Goal: Task Accomplishment & Management: Manage account settings

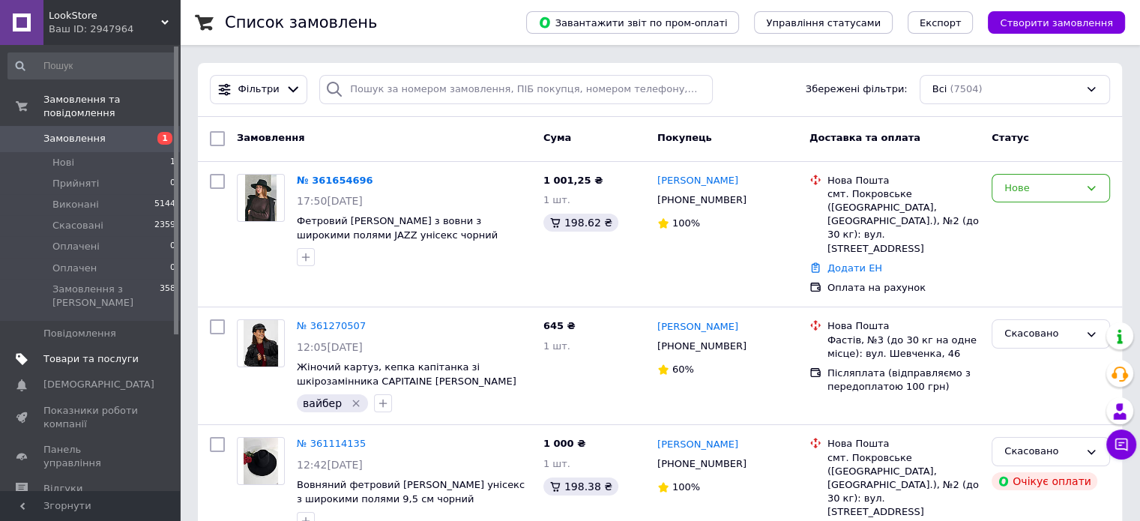
click at [78, 352] on span "Товари та послуги" at bounding box center [90, 358] width 95 height 13
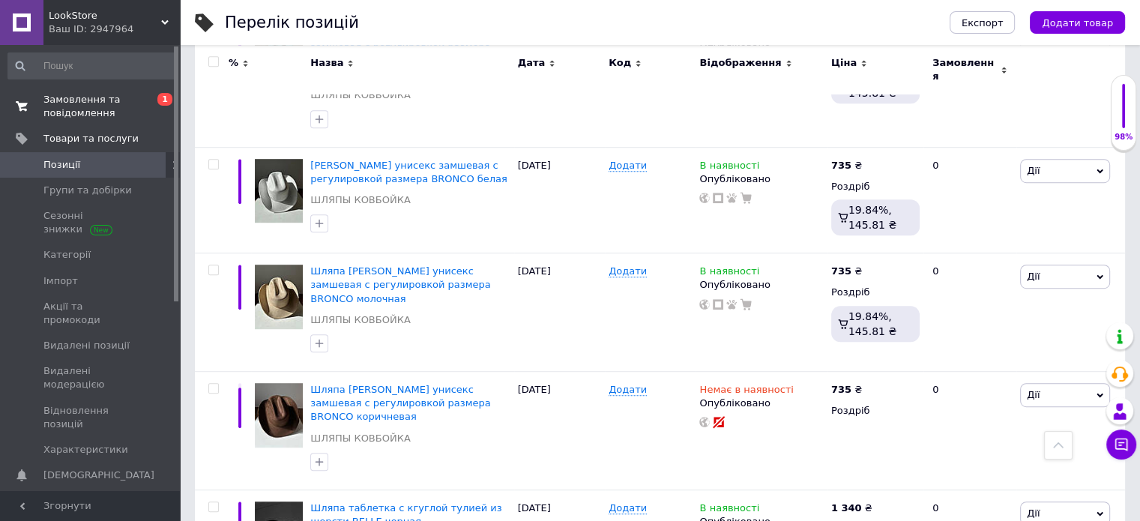
scroll to position [825, 0]
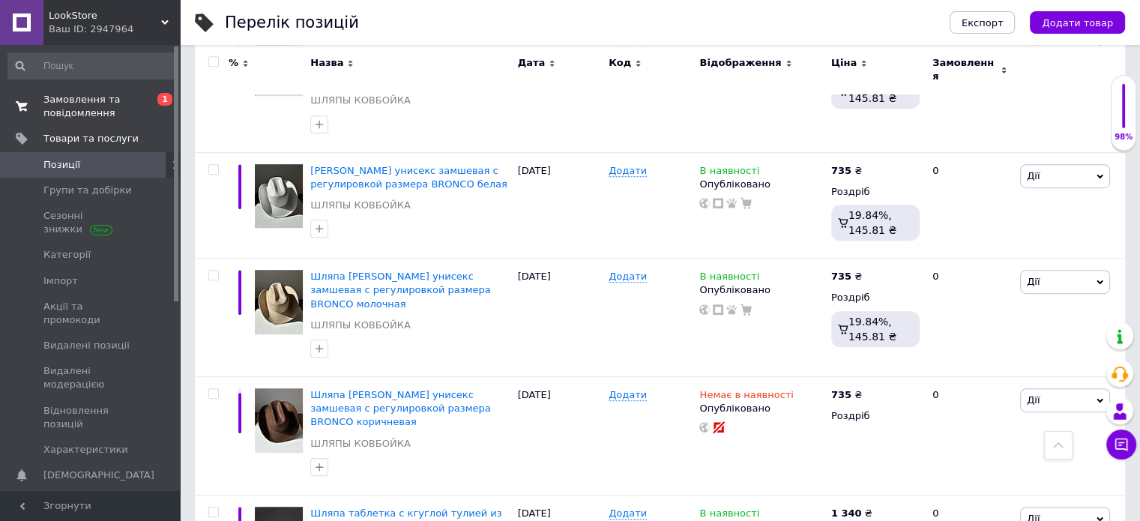
click at [76, 102] on span "Замовлення та повідомлення" at bounding box center [90, 106] width 95 height 27
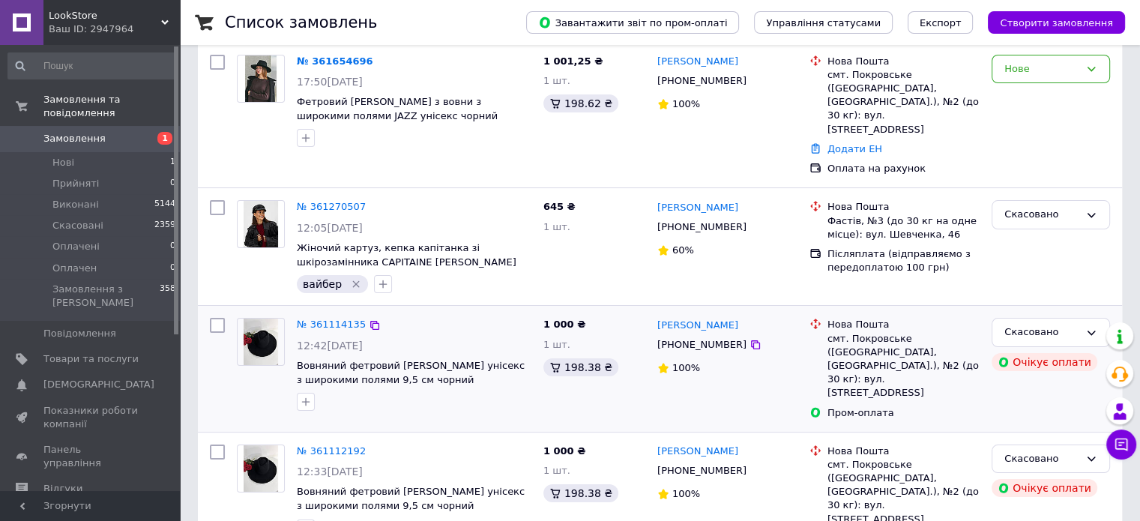
scroll to position [150, 0]
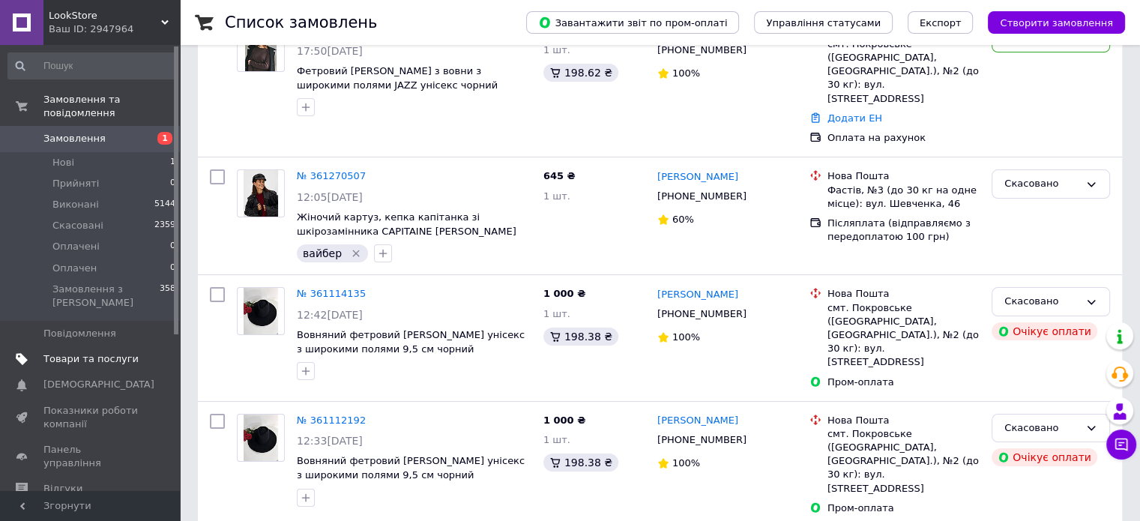
click at [132, 352] on span "Товари та послуги" at bounding box center [90, 358] width 95 height 13
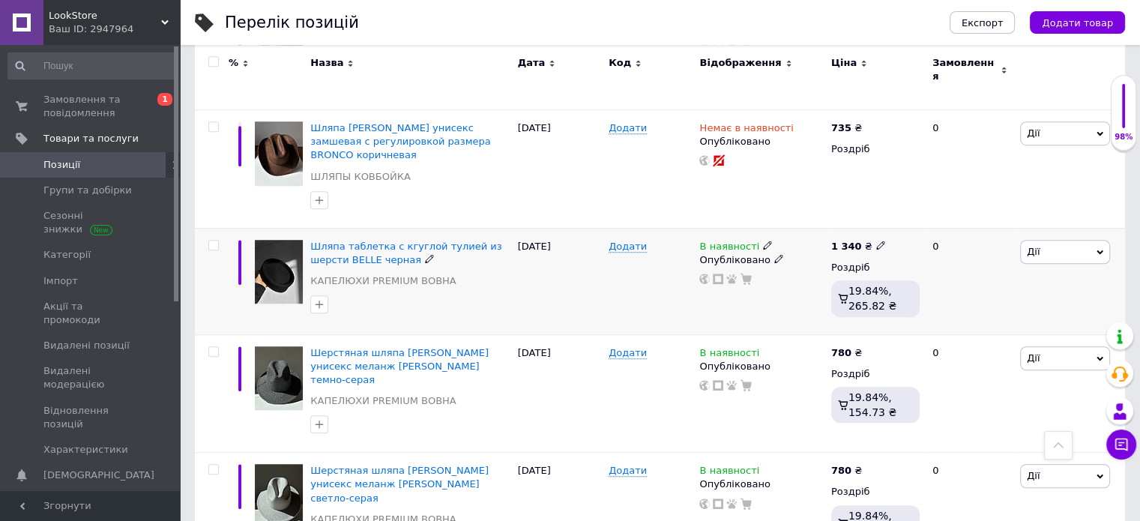
scroll to position [1049, 0]
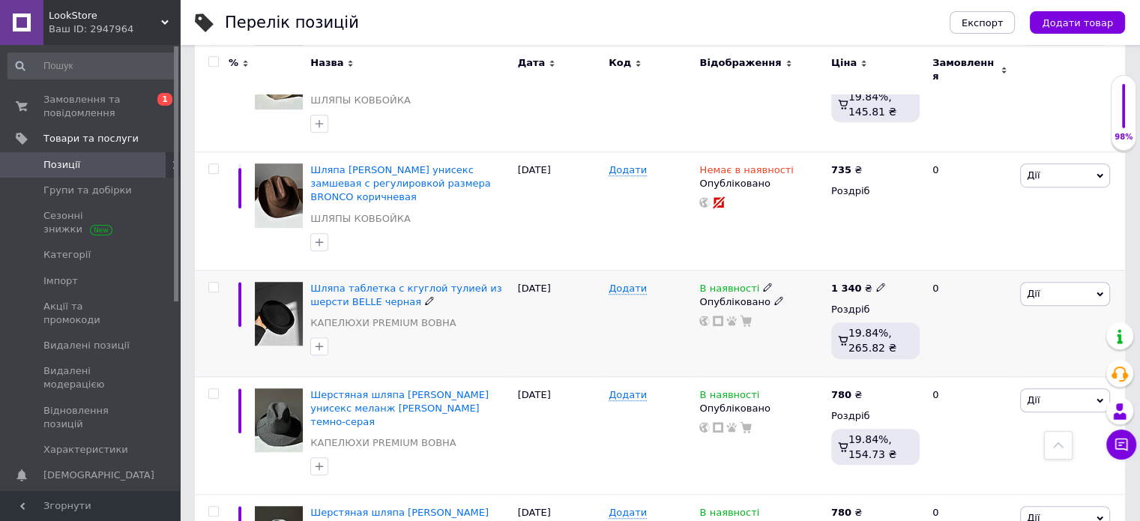
click at [425, 296] on icon at bounding box center [429, 300] width 9 height 9
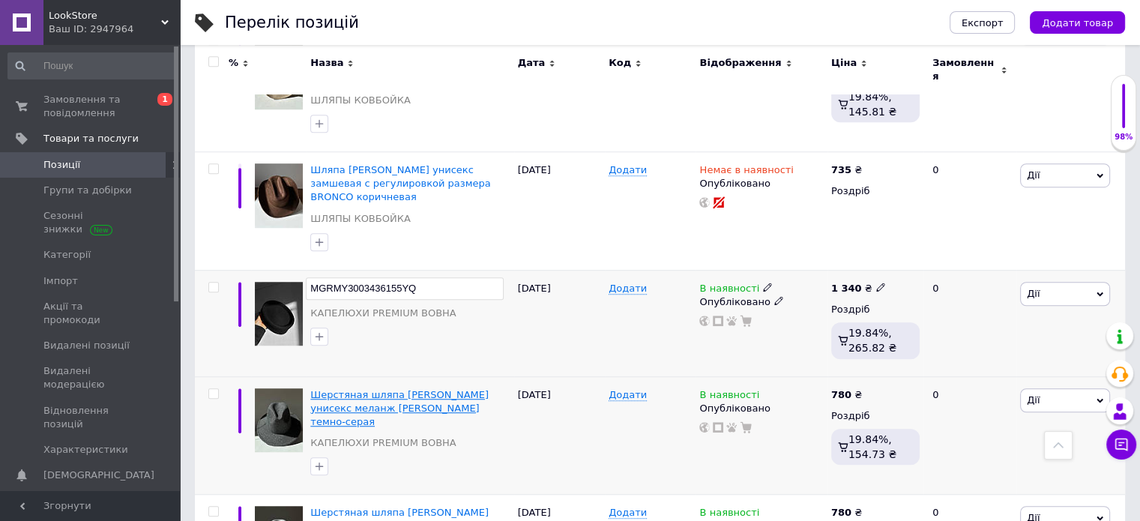
scroll to position [0, 0]
type input "Шляпа таблетка с кгуглой тулией из шерсти BELLE черная"
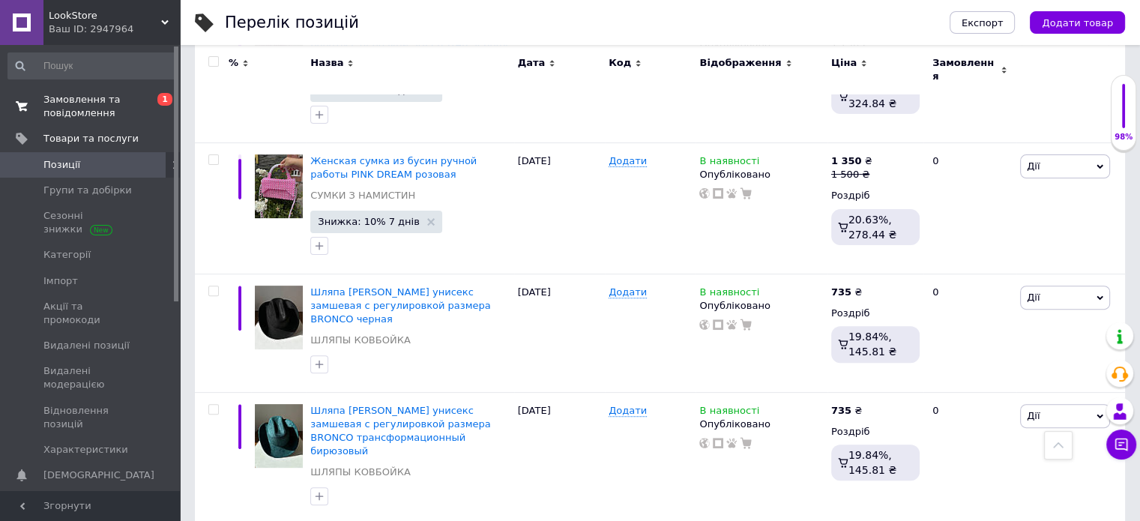
scroll to position [450, 0]
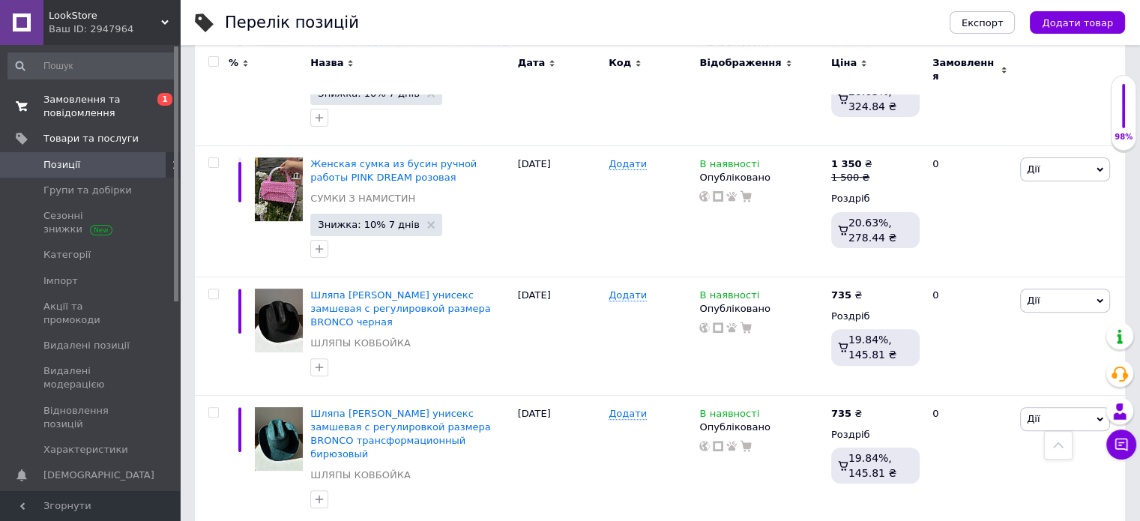
click at [70, 115] on span "Замовлення та повідомлення" at bounding box center [90, 106] width 95 height 27
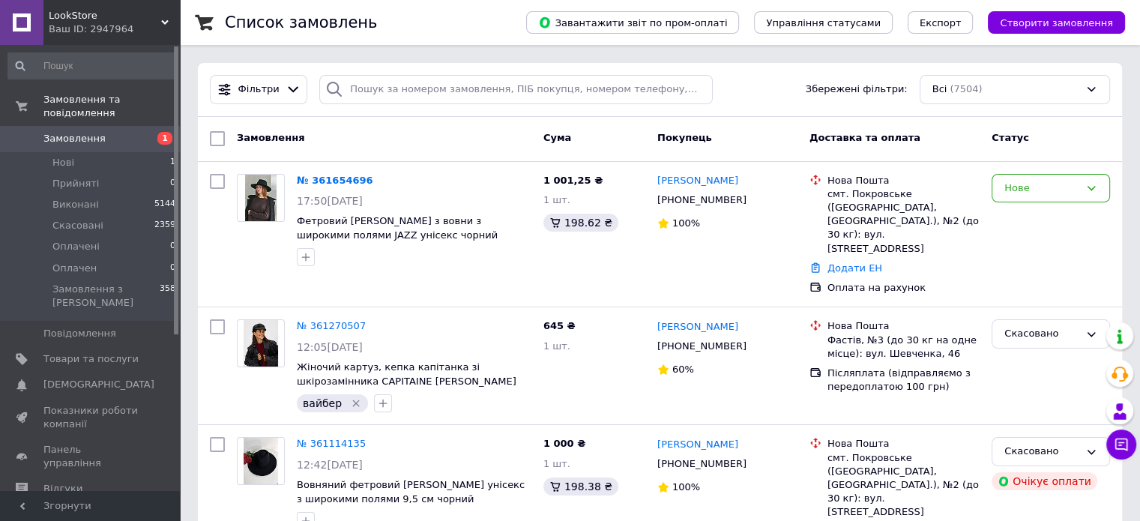
click at [67, 23] on div "Ваш ID: 2947964" at bounding box center [114, 28] width 131 height 13
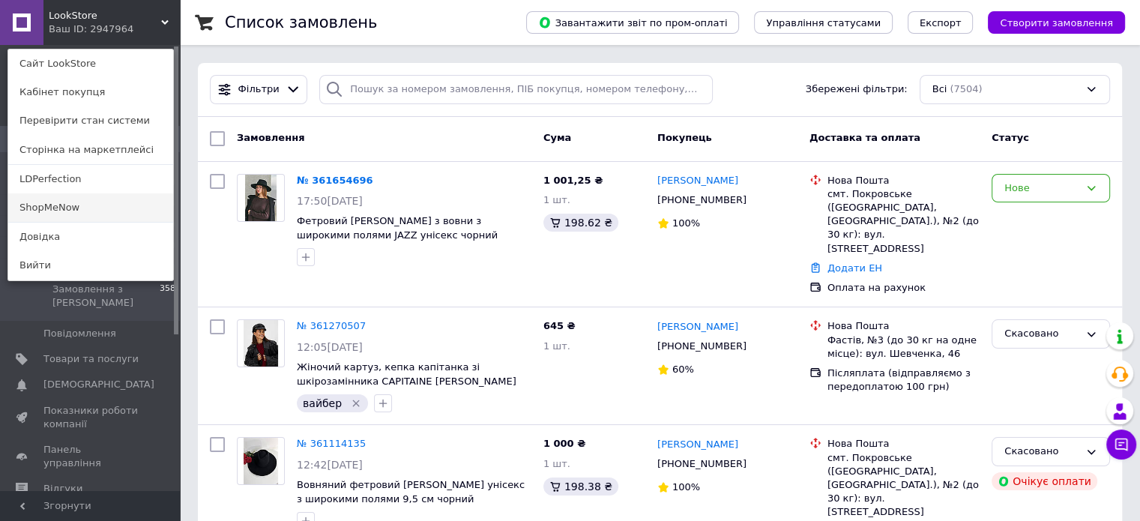
click at [40, 212] on link "ShopMeNow" at bounding box center [90, 207] width 165 height 28
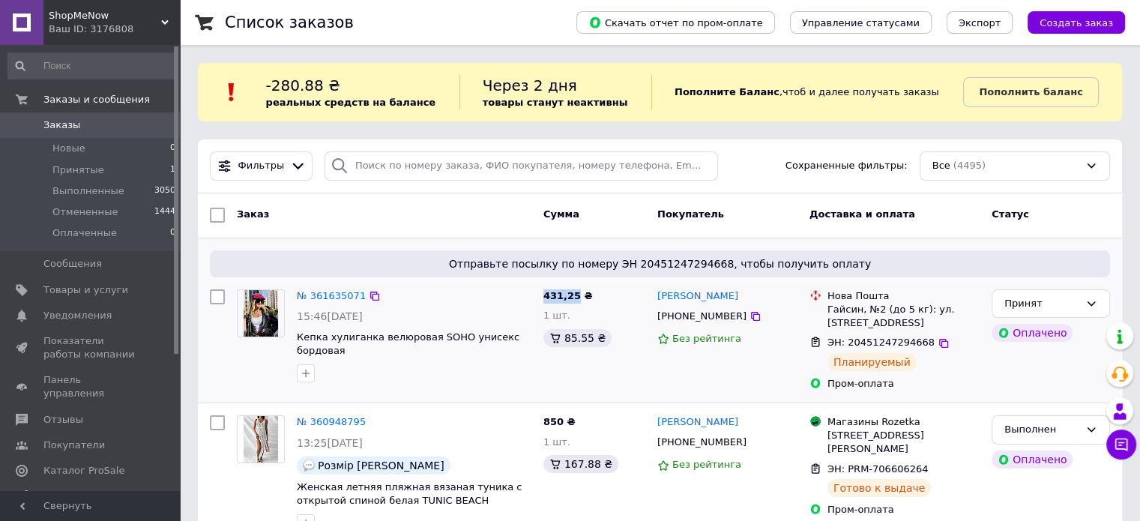
drag, startPoint x: 540, startPoint y: 299, endPoint x: 573, endPoint y: 297, distance: 32.3
click at [573, 297] on div "431,25 ₴ 1 шт. 85.55 ₴" at bounding box center [594, 339] width 114 height 113
copy span "431,25"
click at [1078, 316] on div "Принят" at bounding box center [1051, 303] width 118 height 29
click at [1028, 337] on li "Выполнен" at bounding box center [1051, 335] width 117 height 28
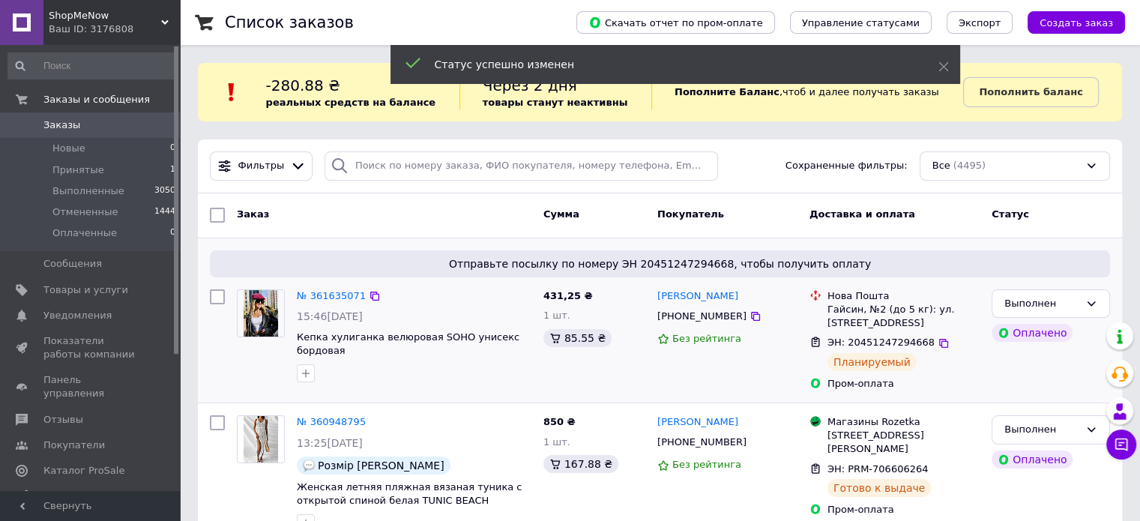
click at [98, 22] on span "ShopMeNow" at bounding box center [105, 15] width 112 height 13
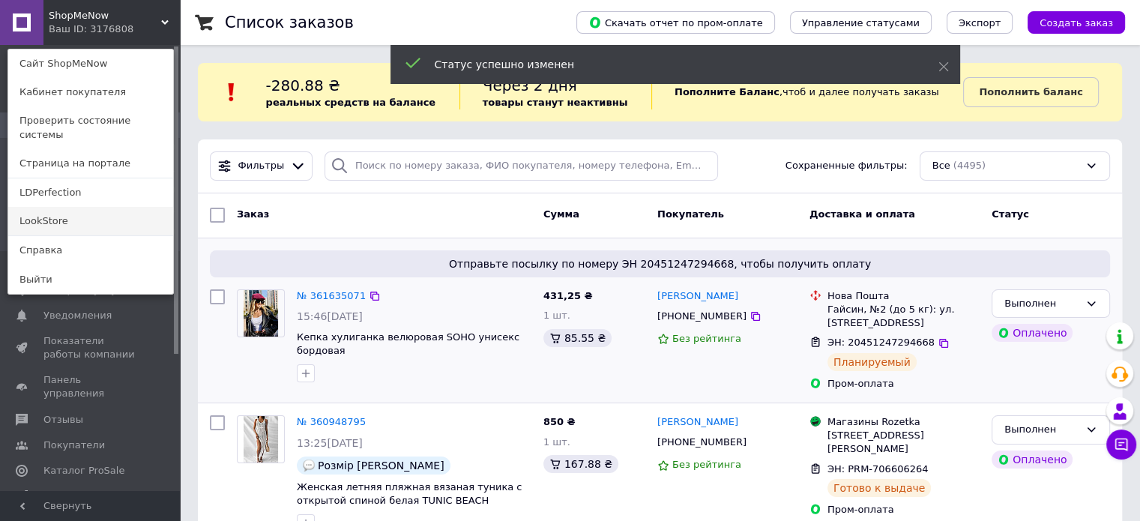
click at [60, 207] on link "LookStore" at bounding box center [90, 221] width 165 height 28
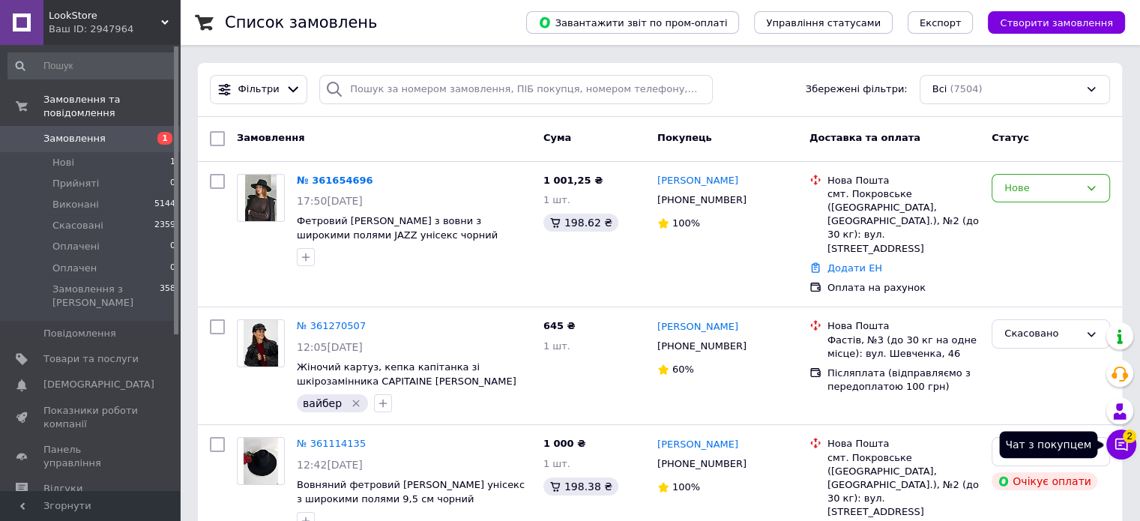
click at [1127, 436] on span "2" at bounding box center [1129, 431] width 13 height 13
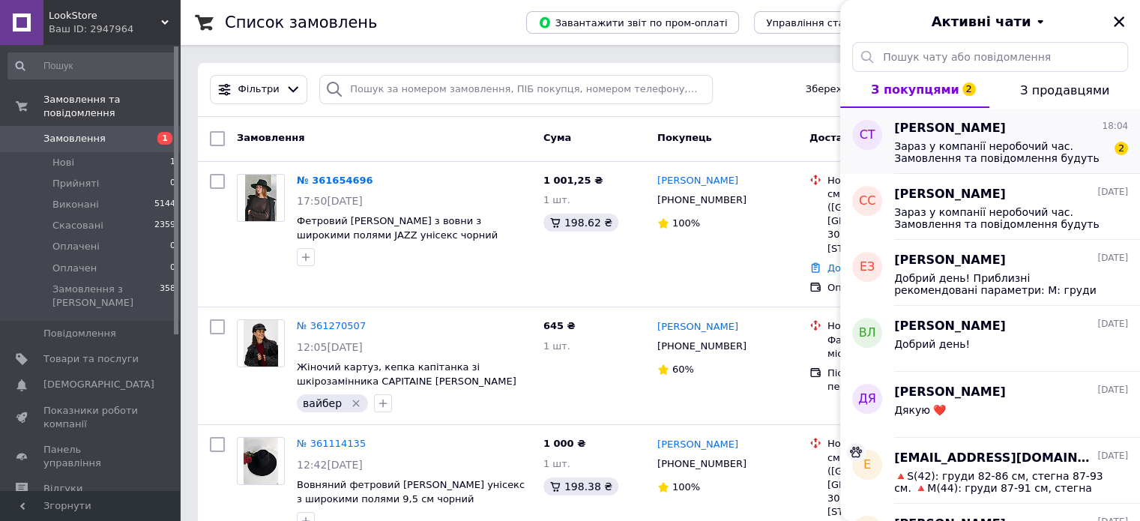
click at [979, 148] on span "Зараз у компанії неробочий час. Замовлення та повідомлення будуть оброблені з 1…" at bounding box center [1000, 152] width 213 height 24
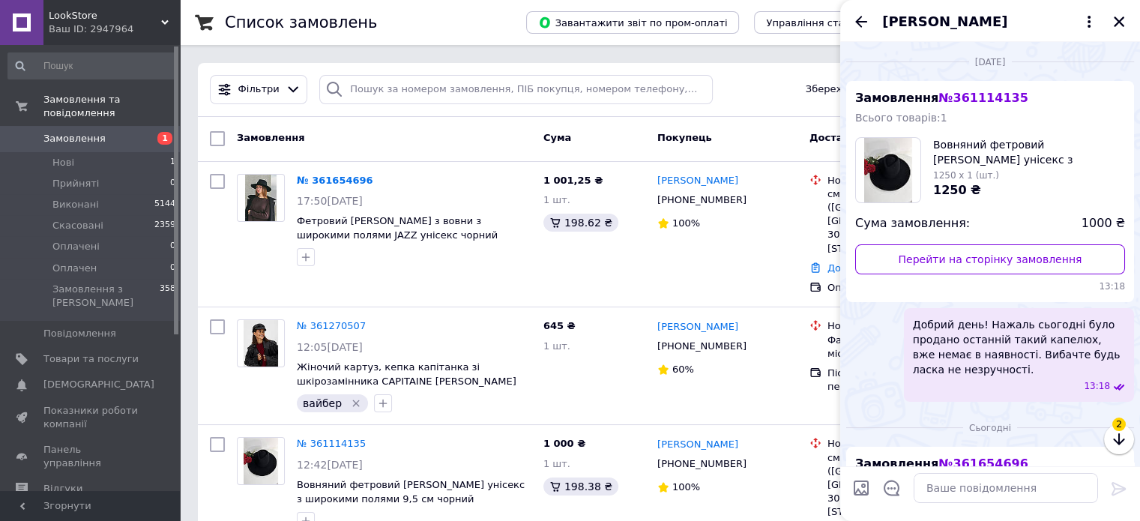
scroll to position [879, 0]
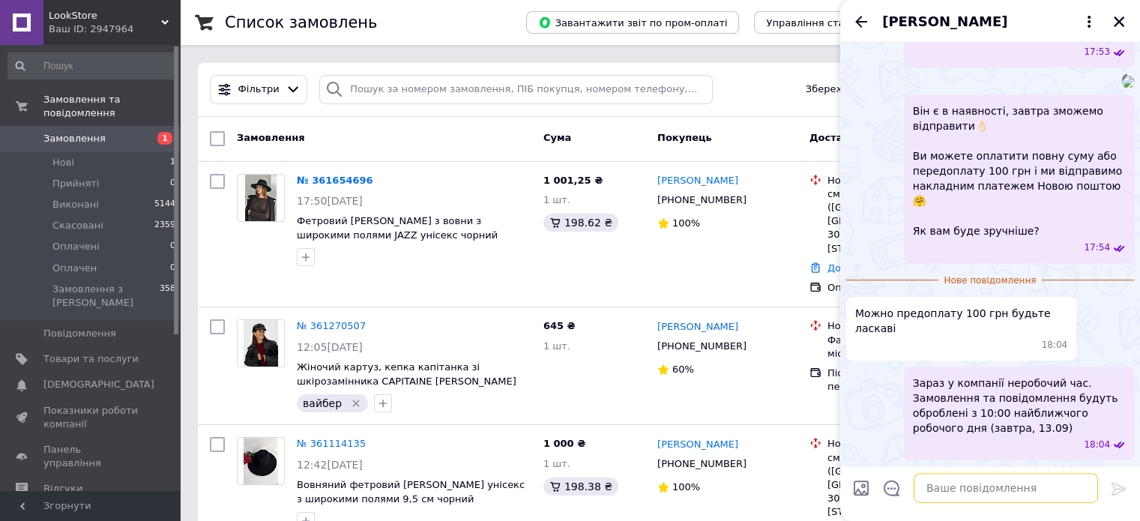
click at [947, 487] on textarea at bounding box center [1006, 488] width 184 height 30
paste textarea "Добре. Реквізити Приват: 4246 0010 0146 3771 Єременко О.В. (ФОП) 100 грн. У при…"
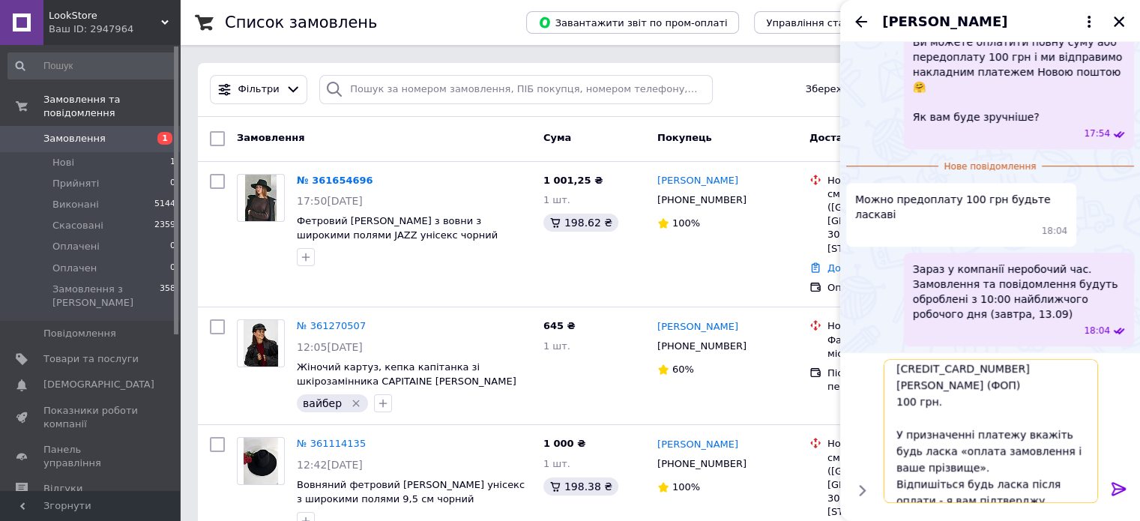
scroll to position [34, 0]
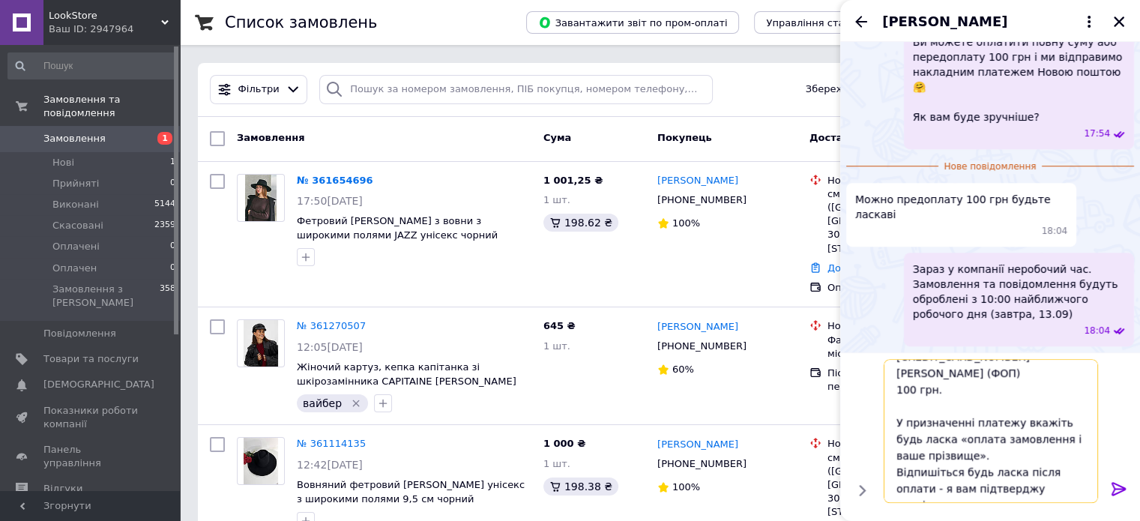
type textarea "Добре. Реквізити Приват: 4246 0010 0146 3771 Єременко О.В. (ФОП) 100 грн. У при…"
click at [1115, 486] on icon at bounding box center [1119, 489] width 18 height 18
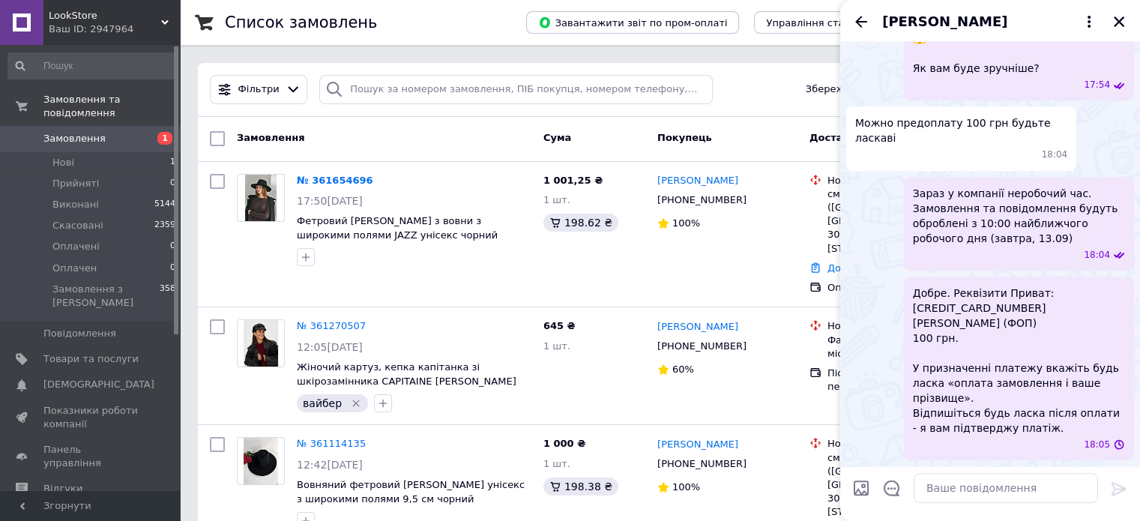
scroll to position [1027, 0]
click at [753, 126] on div "Покупець" at bounding box center [727, 138] width 152 height 27
click at [1124, 17] on icon "Закрити" at bounding box center [1118, 21] width 13 height 13
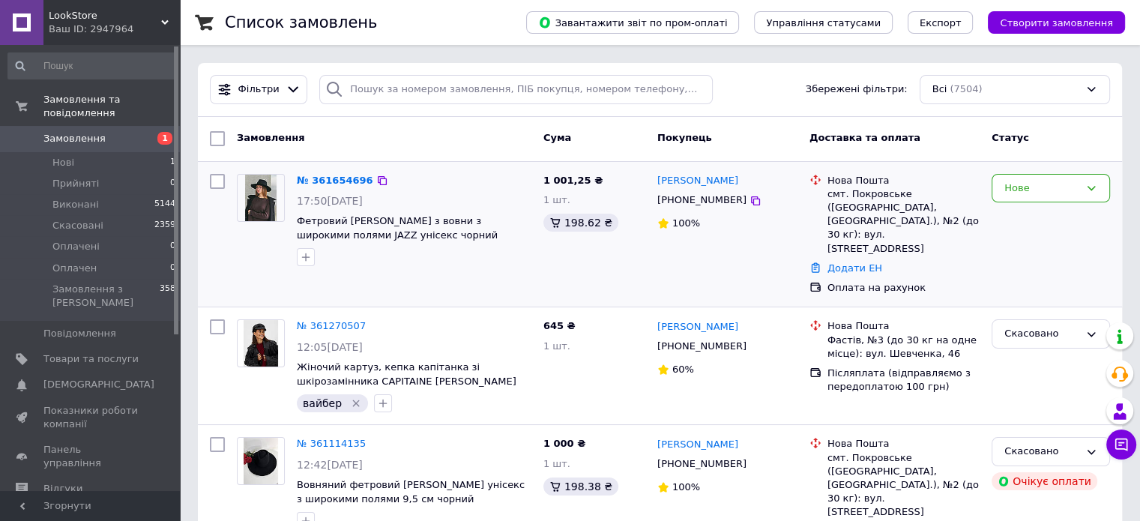
click at [1008, 205] on div "Нове" at bounding box center [1051, 234] width 130 height 133
click at [1005, 192] on div "Нове" at bounding box center [1042, 189] width 75 height 16
click at [1010, 217] on li "Прийнято" at bounding box center [1051, 219] width 117 height 28
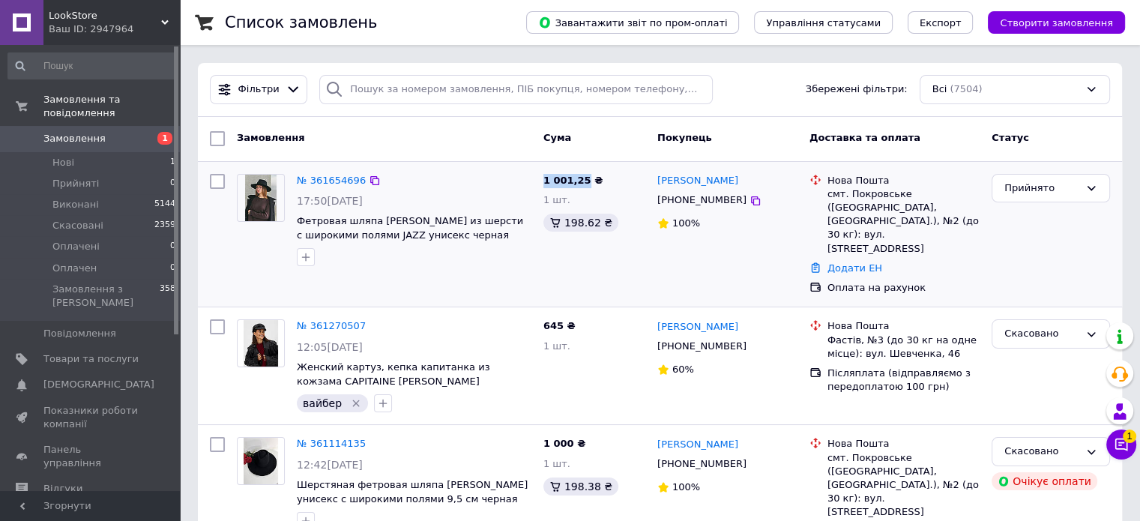
drag, startPoint x: 537, startPoint y: 181, endPoint x: 580, endPoint y: 182, distance: 42.7
click at [580, 182] on div "1 001,25 ₴ 1 шт. 198.62 ₴" at bounding box center [594, 234] width 114 height 133
copy span "1 001,25"
click at [1127, 435] on span "2" at bounding box center [1129, 436] width 13 height 13
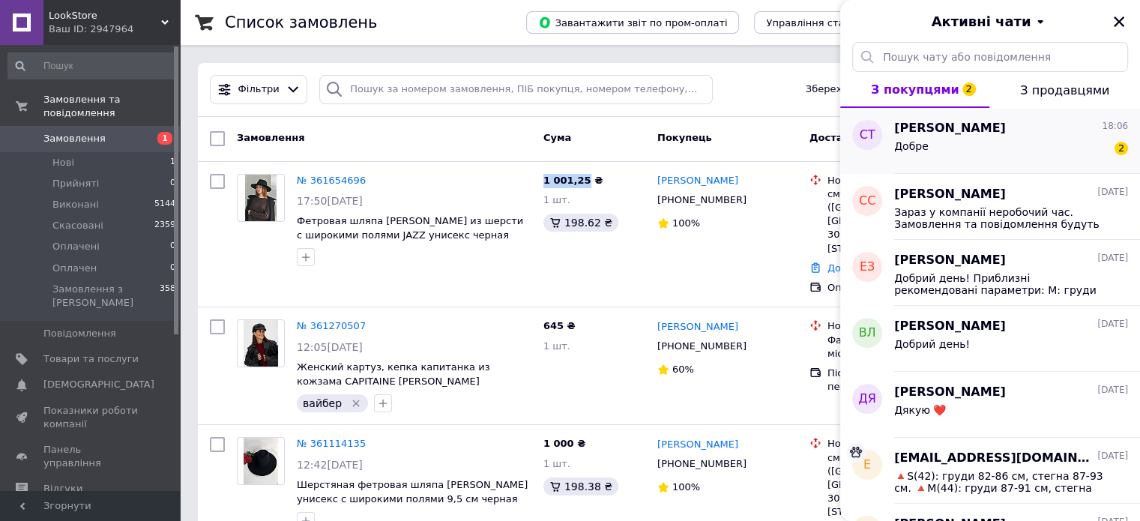
click at [993, 145] on div "Добре 2" at bounding box center [1011, 149] width 234 height 24
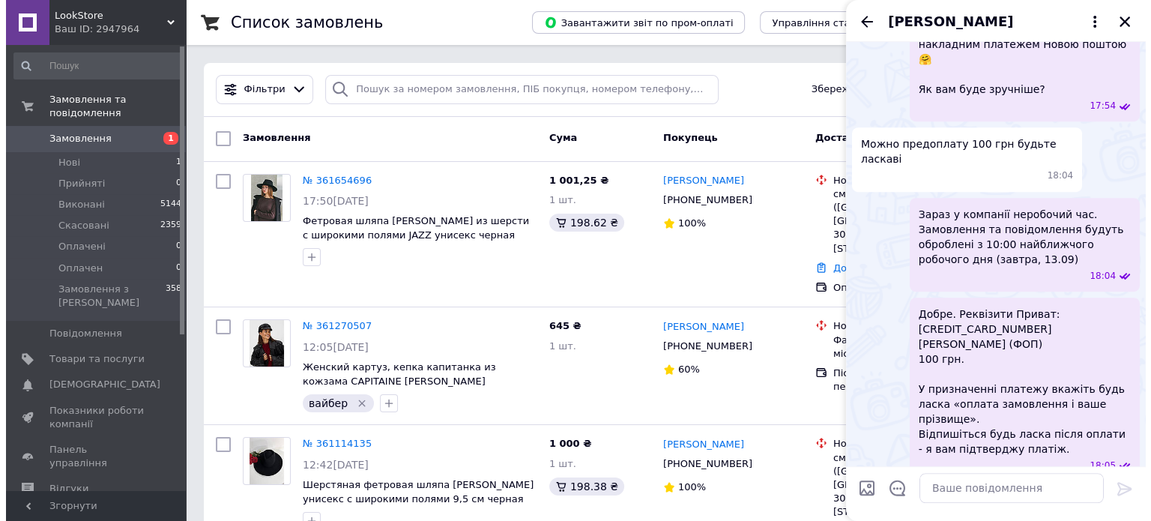
scroll to position [805, 0]
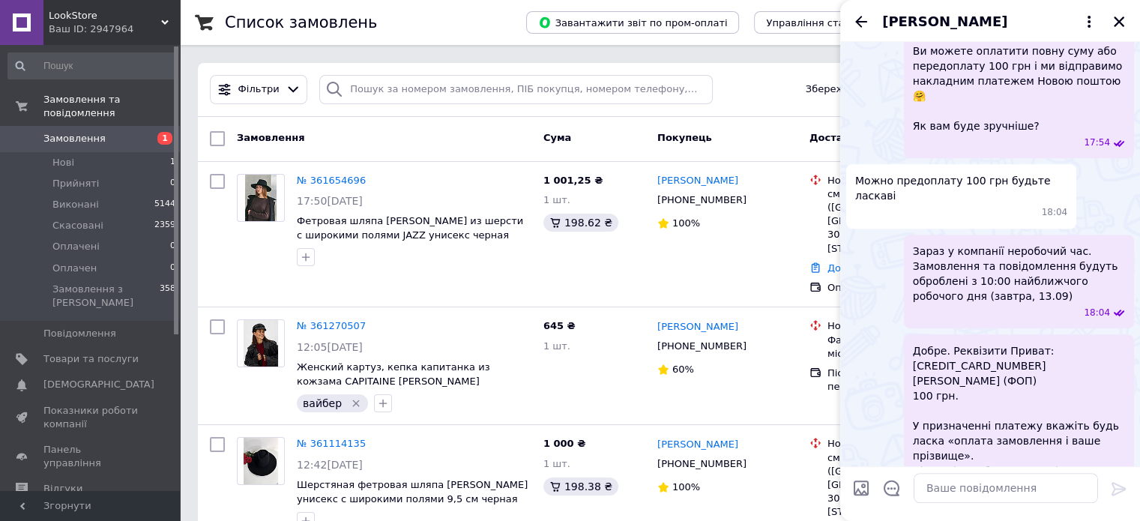
drag, startPoint x: 912, startPoint y: 109, endPoint x: 1045, endPoint y: 230, distance: 180.4
click at [1045, 158] on div "Він є в наявності, завтра зможемо відправити👌🏻 Ви можете оплатити повну суму аб…" at bounding box center [1019, 74] width 230 height 169
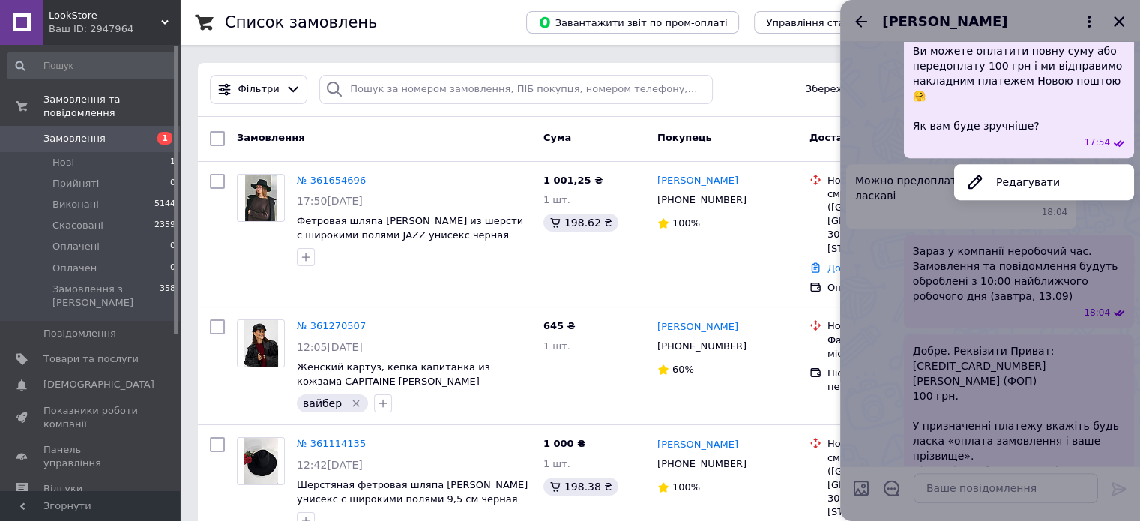
copy span "Він є в наявності, завтра зможемо відправити👌🏻"
click at [945, 70] on div at bounding box center [990, 260] width 300 height 521
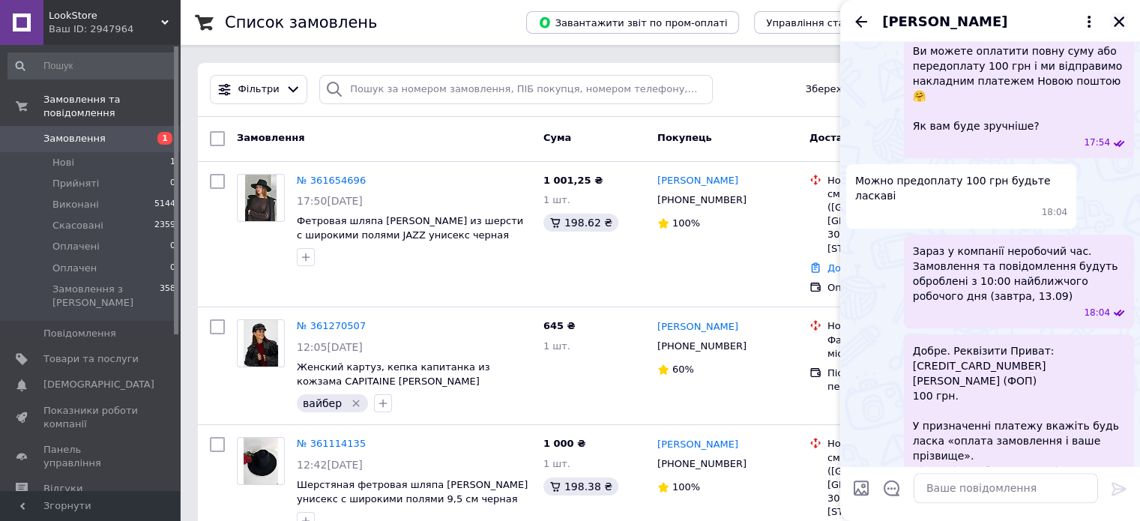
click at [1115, 16] on icon "Закрити" at bounding box center [1118, 21] width 13 height 13
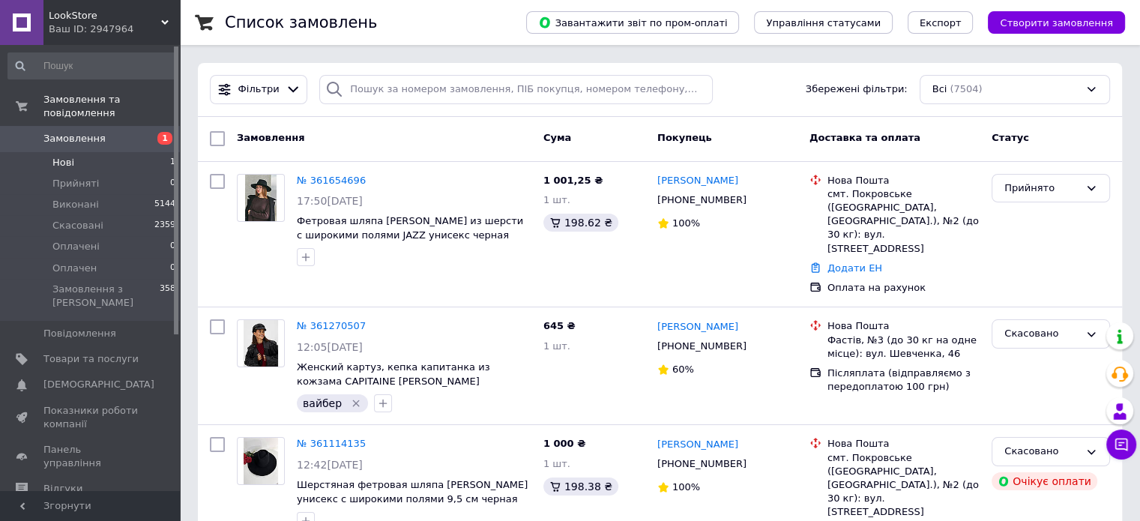
click at [53, 156] on span "Нові" at bounding box center [63, 162] width 22 height 13
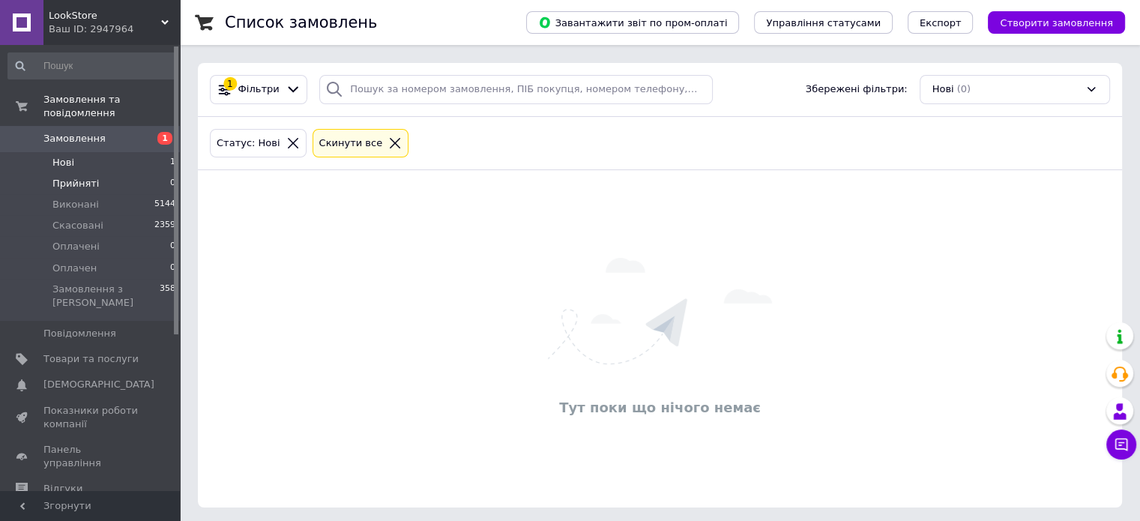
click at [58, 177] on span "Прийняті" at bounding box center [75, 183] width 46 height 13
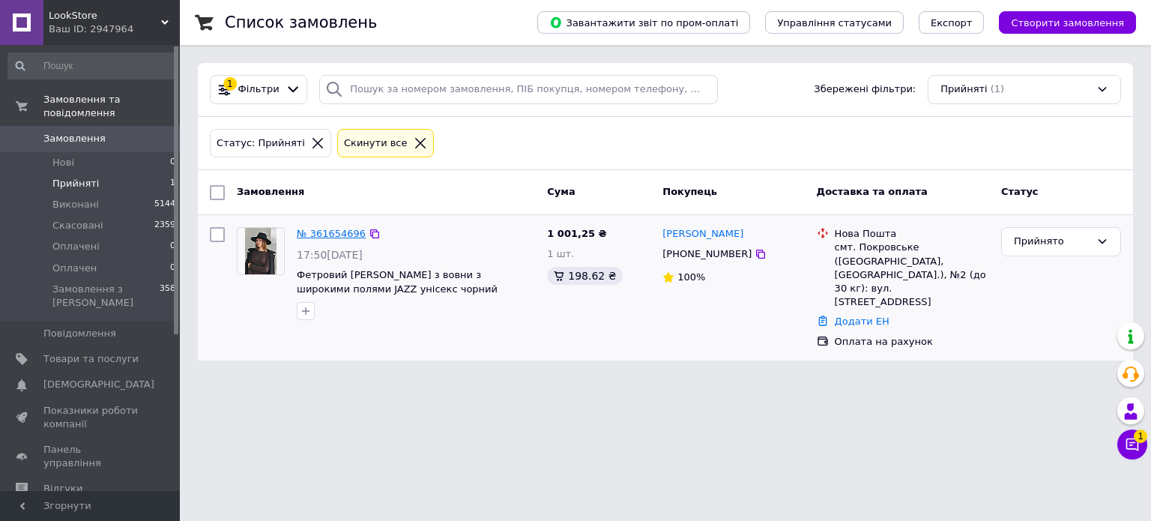
click at [320, 233] on link "№ 361654696" at bounding box center [331, 233] width 69 height 11
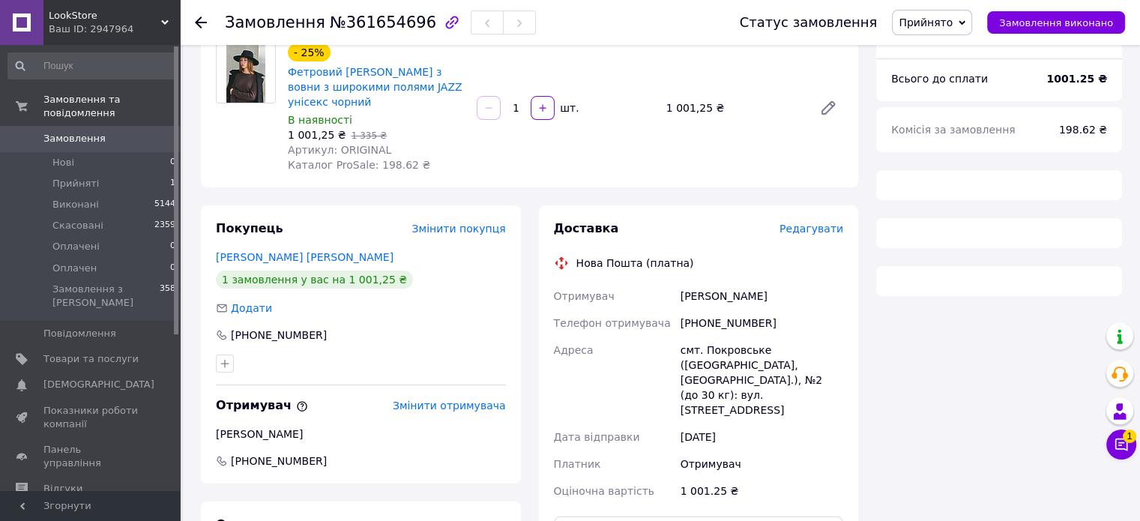
scroll to position [300, 0]
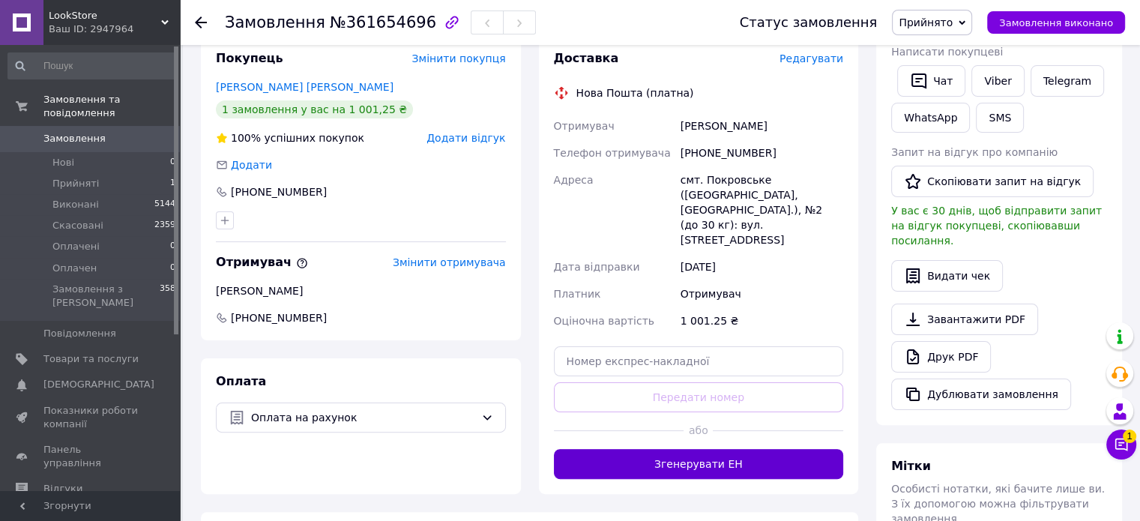
click at [673, 451] on button "Згенерувати ЕН" at bounding box center [699, 464] width 290 height 30
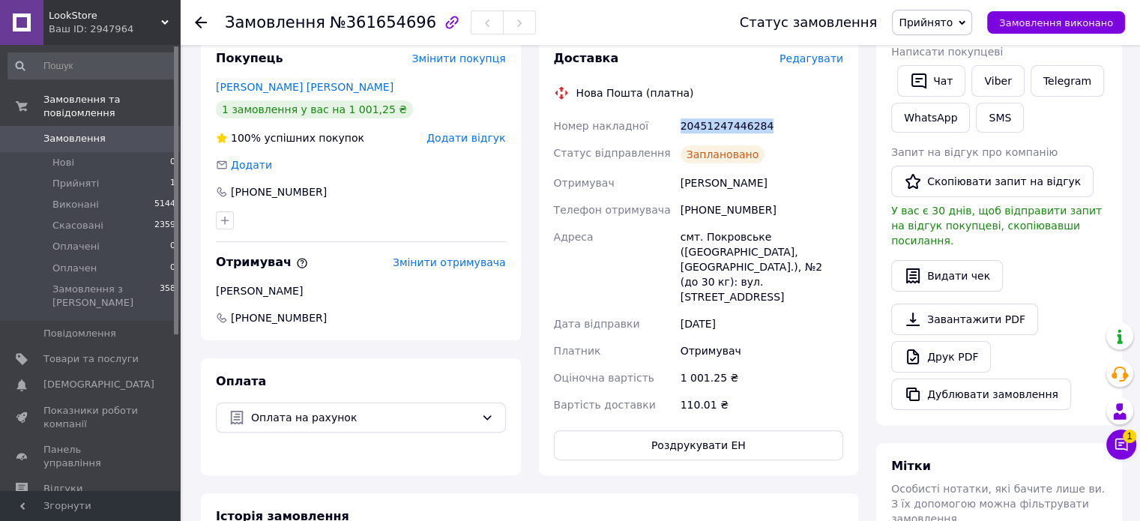
drag, startPoint x: 677, startPoint y: 126, endPoint x: 776, endPoint y: 131, distance: 99.1
click at [776, 131] on div "20451247446284" at bounding box center [762, 125] width 169 height 27
copy div "20451247446284"
click at [1132, 454] on button "Чат з покупцем 1" at bounding box center [1121, 445] width 30 height 30
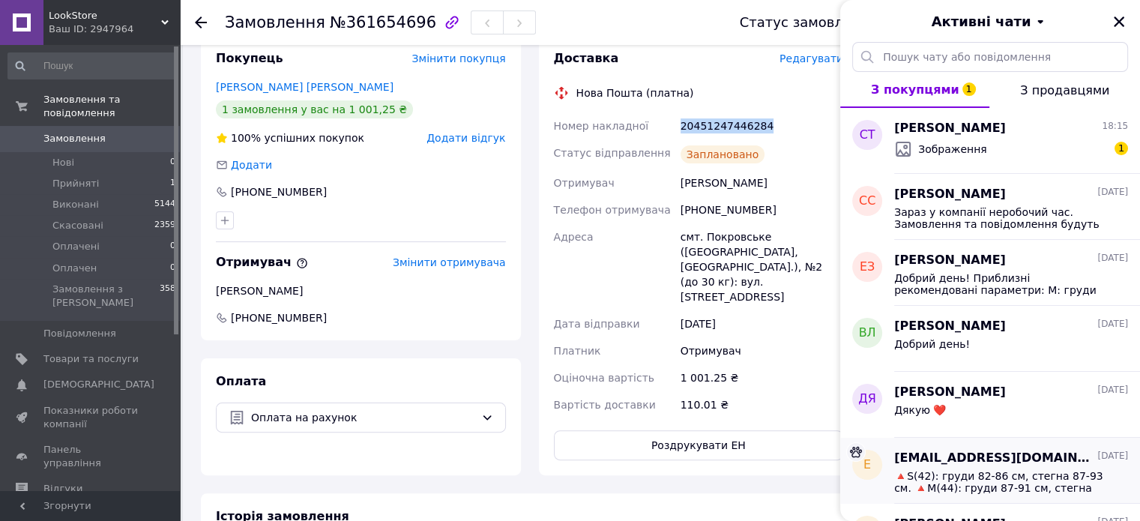
click at [1121, 445] on div "[EMAIL_ADDRESS][DOMAIN_NAME] [DATE] 🔺S(42): груди 82-86 см, стегна 87-93 см. 🔺M…" at bounding box center [1017, 471] width 246 height 66
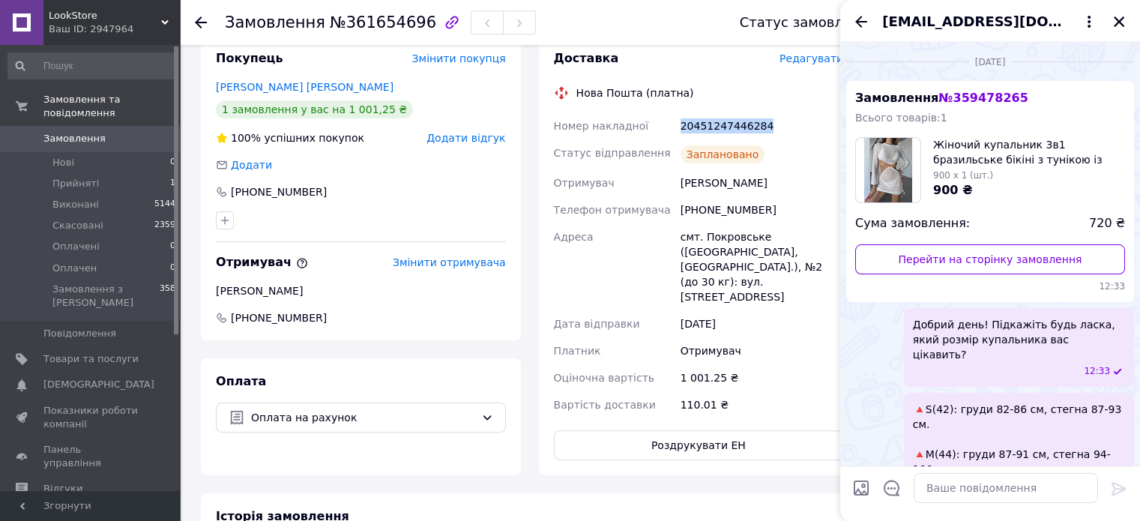
scroll to position [25, 0]
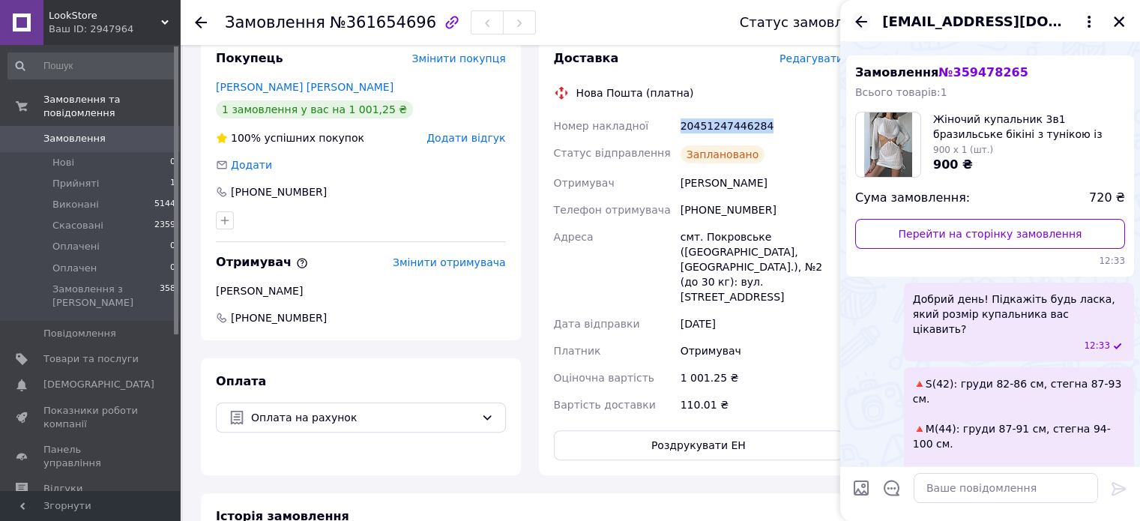
click at [861, 22] on icon "Назад" at bounding box center [861, 21] width 12 height 11
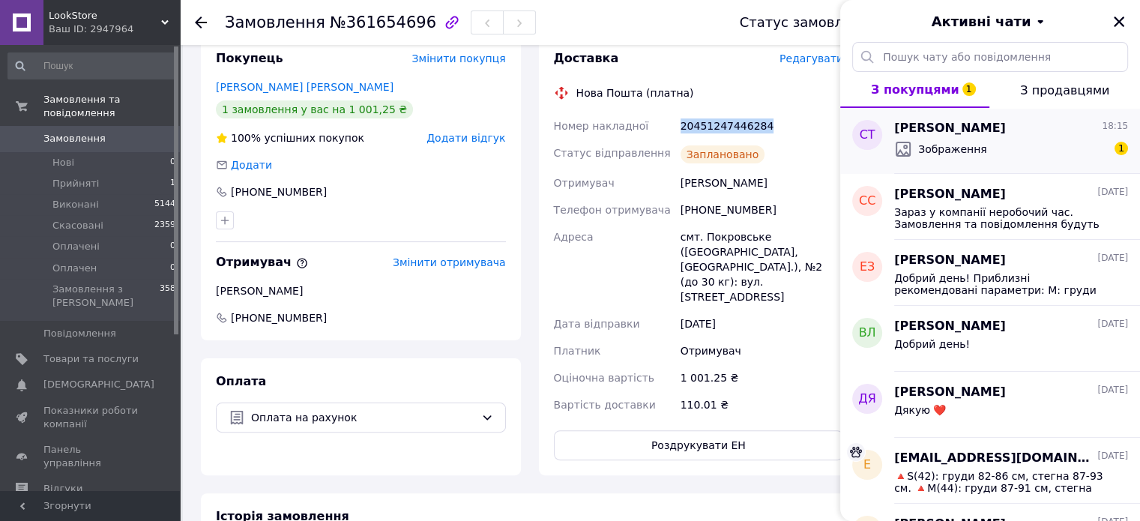
click at [1022, 151] on div "Зображення 1" at bounding box center [1011, 149] width 234 height 24
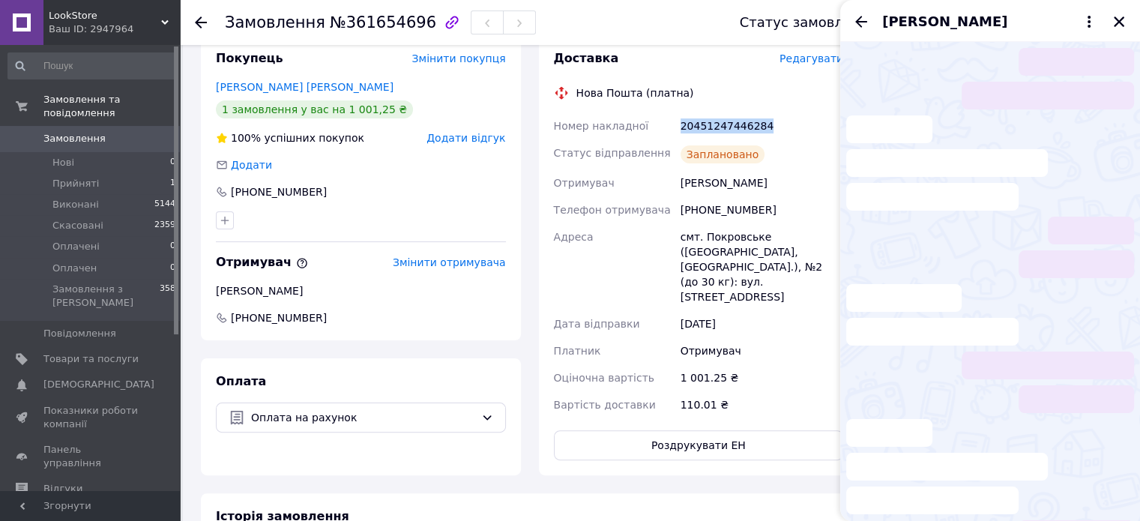
scroll to position [1311, 0]
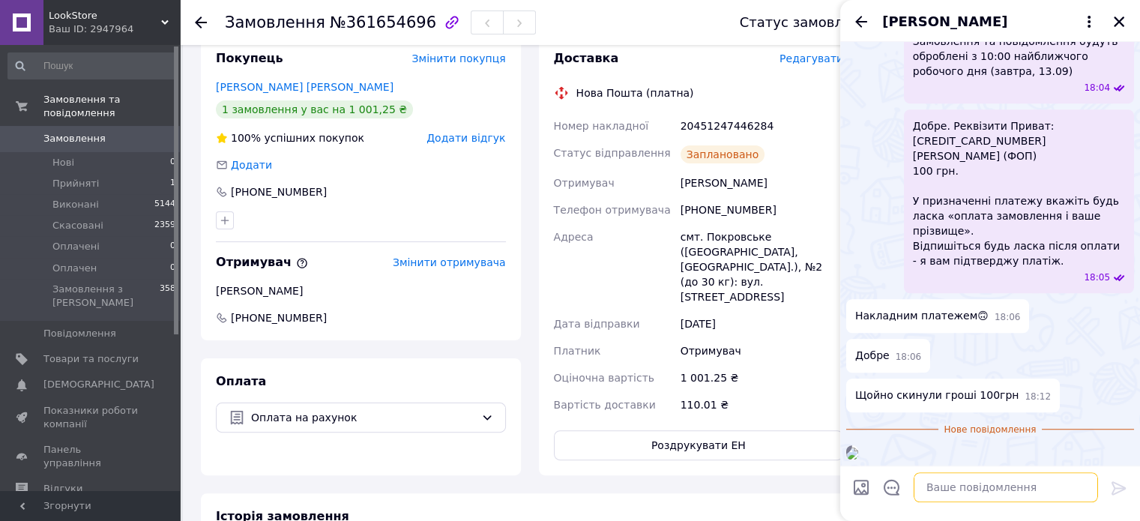
click at [972, 493] on textarea at bounding box center [1006, 488] width 184 height 30
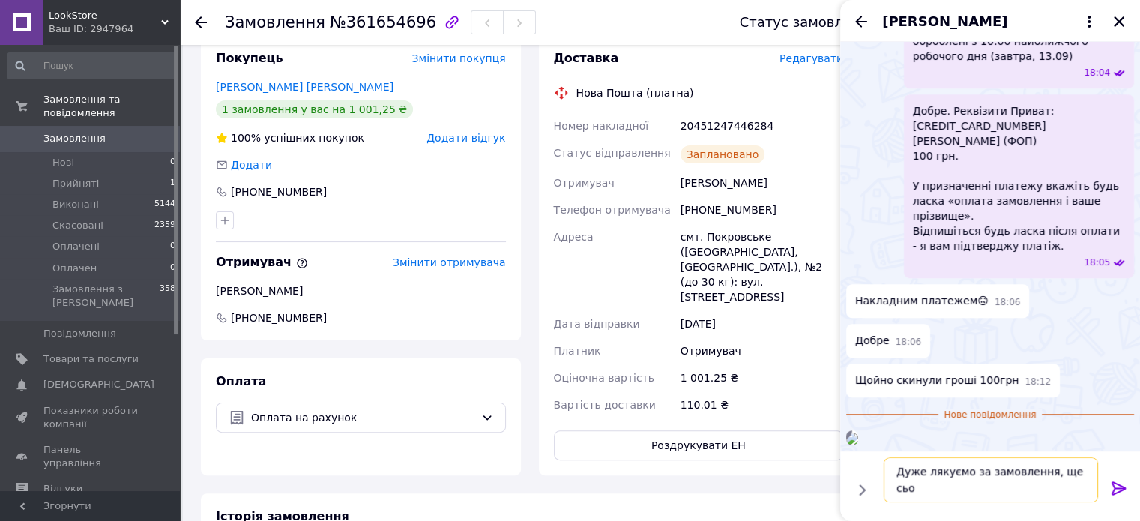
scroll to position [0, 0]
paste textarea "20451247446284"
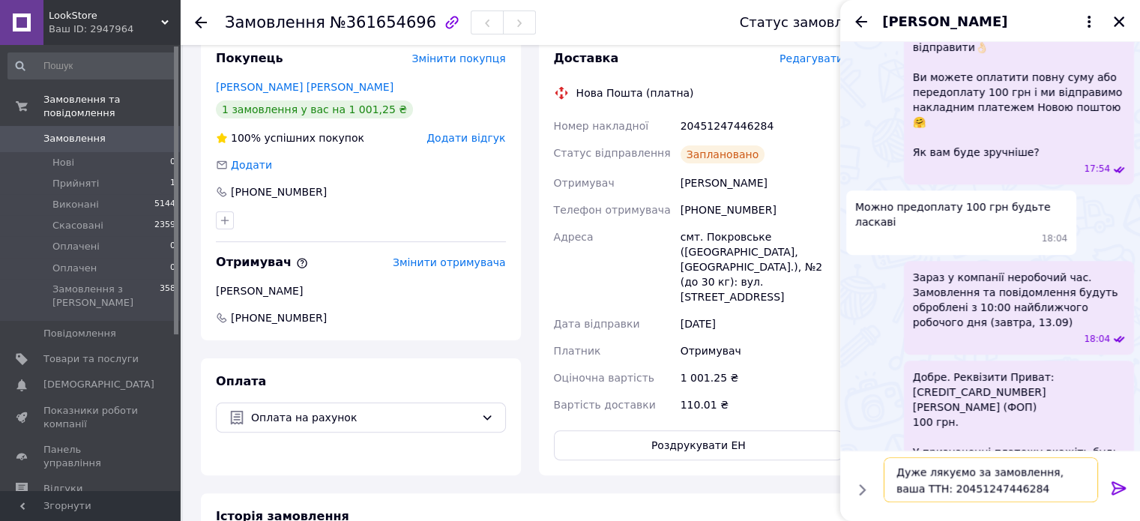
scroll to position [804, 0]
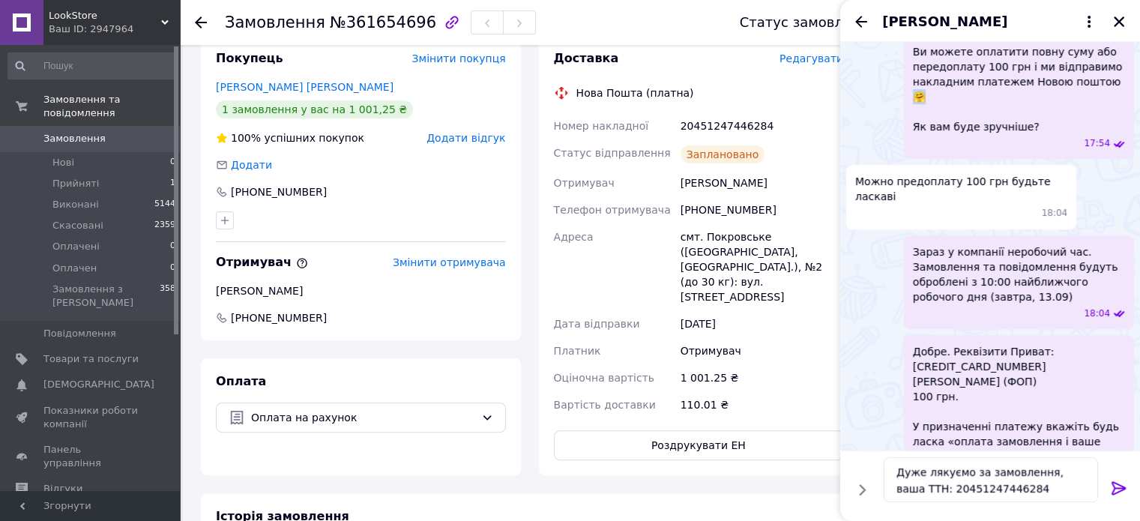
drag, startPoint x: 1118, startPoint y: 298, endPoint x: 1099, endPoint y: 298, distance: 19.5
click at [1099, 134] on span "Він є в наявності, завтра зможемо відправити👌🏻 Ви можете оплатити повну суму аб…" at bounding box center [1019, 66] width 212 height 135
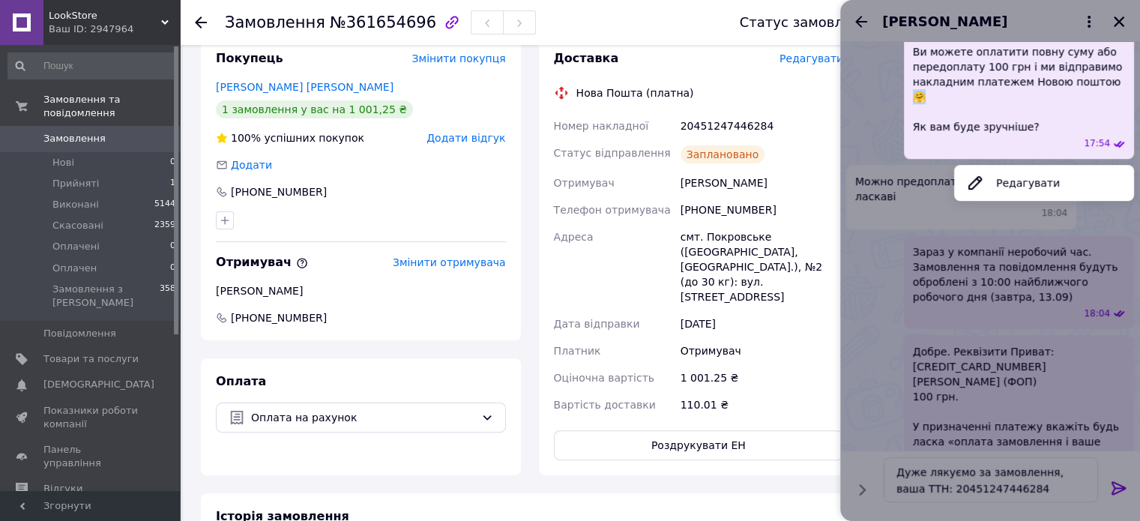
copy span "🤗"
click at [1026, 474] on div at bounding box center [990, 260] width 300 height 521
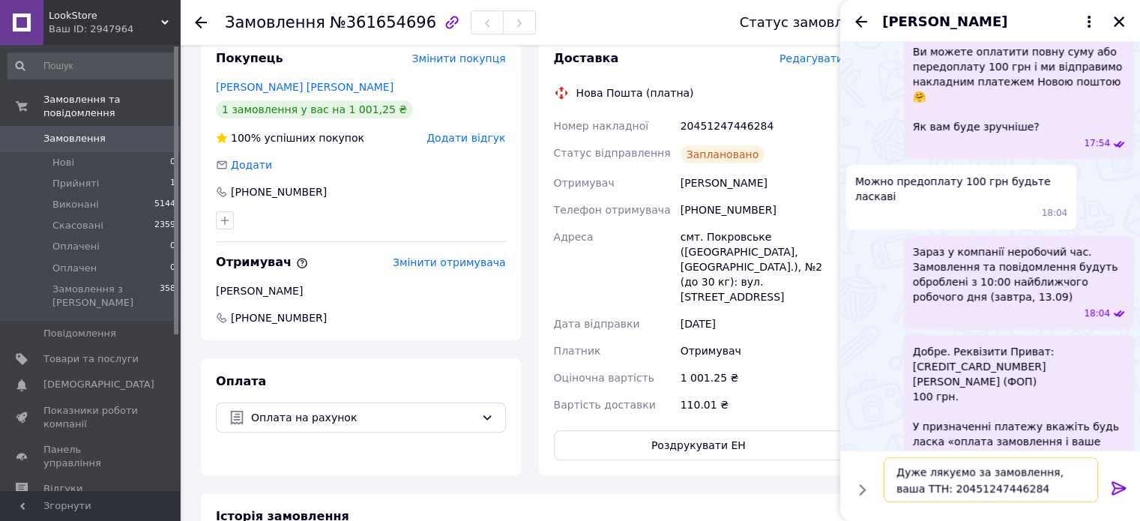
click at [1025, 497] on textarea "Дуже лякуємо за замовлення, ваша ТТН: 20451247446284" at bounding box center [991, 480] width 214 height 45
paste textarea "🤗"
drag, startPoint x: 933, startPoint y: 472, endPoint x: 924, endPoint y: 473, distance: 8.3
click at [924, 473] on textarea "Дуже лякуємо за замовлення, ваша ТТН: 20451247446284🤗" at bounding box center [991, 480] width 214 height 45
click at [1034, 493] on textarea "Дуже дякуємо за замовлення, ваша ТТН: 20451247446284🤗" at bounding box center [991, 480] width 214 height 45
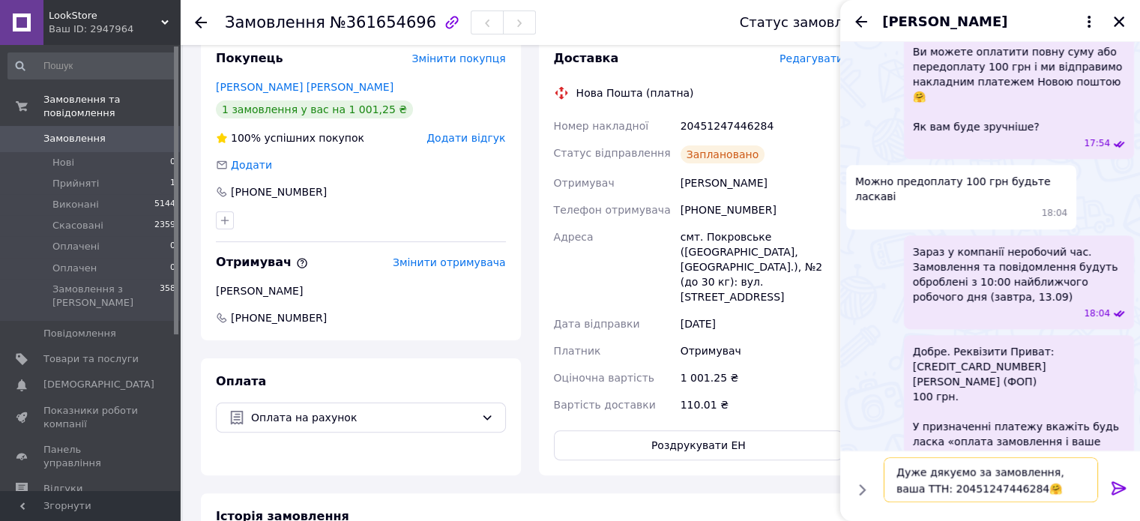
type textarea "Дуже дякуємо за замовлення, ваша ТТН: 20451247446284🤗"
click at [1119, 490] on icon at bounding box center [1119, 489] width 18 height 18
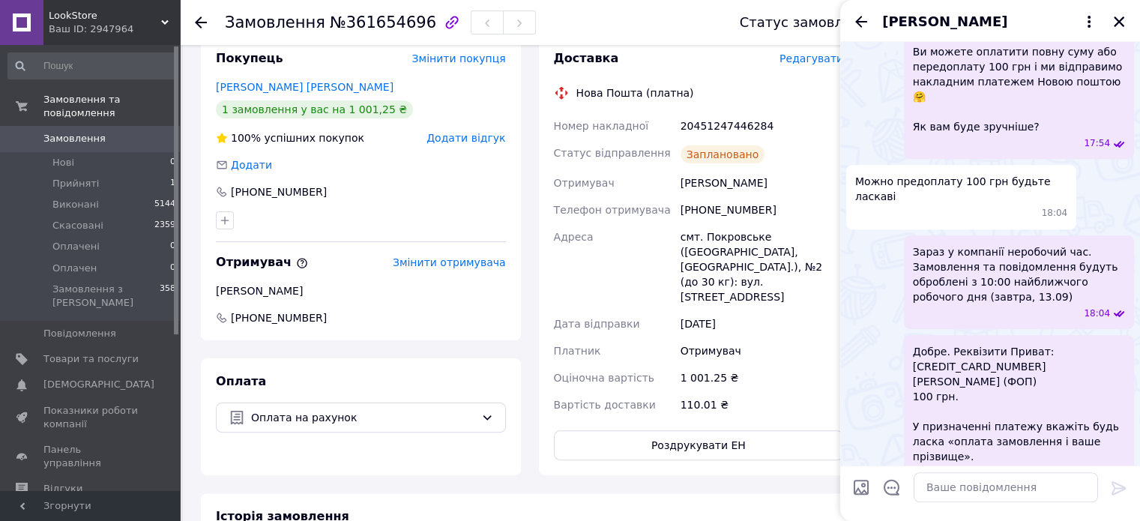
scroll to position [1447, 0]
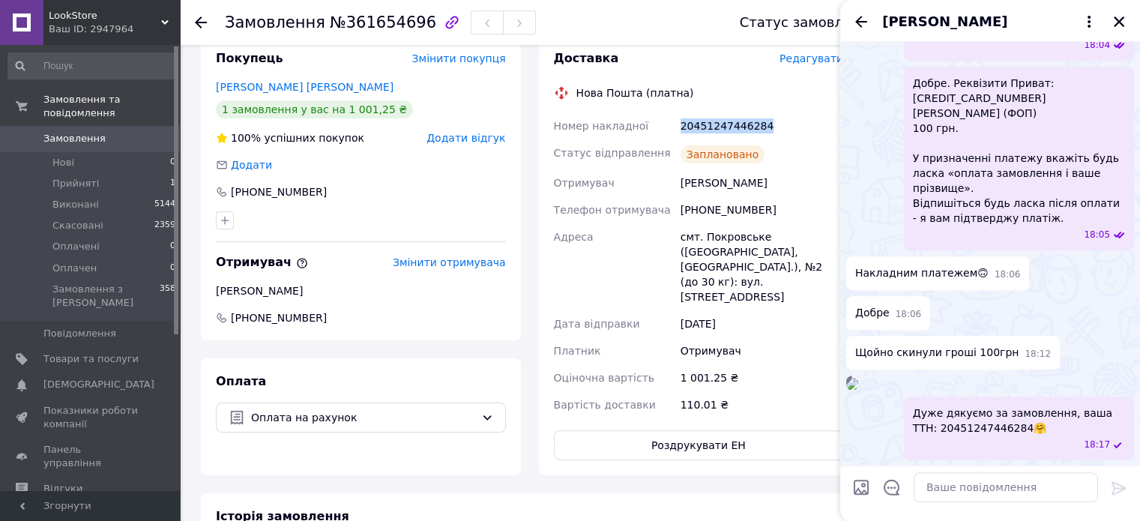
drag, startPoint x: 691, startPoint y: 129, endPoint x: 771, endPoint y: 129, distance: 79.5
click at [771, 129] on div "Номер накладної 20451247446284 Статус відправлення Заплановано Отримувач [PERSO…" at bounding box center [699, 265] width 296 height 306
copy div "Номер накладної 20451247446284"
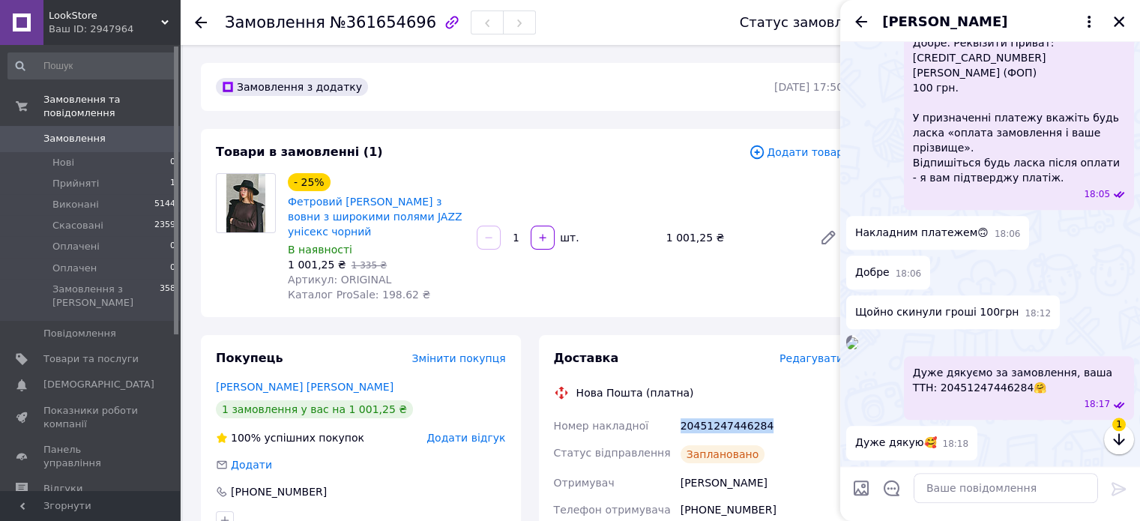
scroll to position [1222, 0]
click at [1124, 13] on div at bounding box center [1119, 22] width 18 height 18
click at [1122, 28] on icon "Закрити" at bounding box center [1118, 21] width 13 height 13
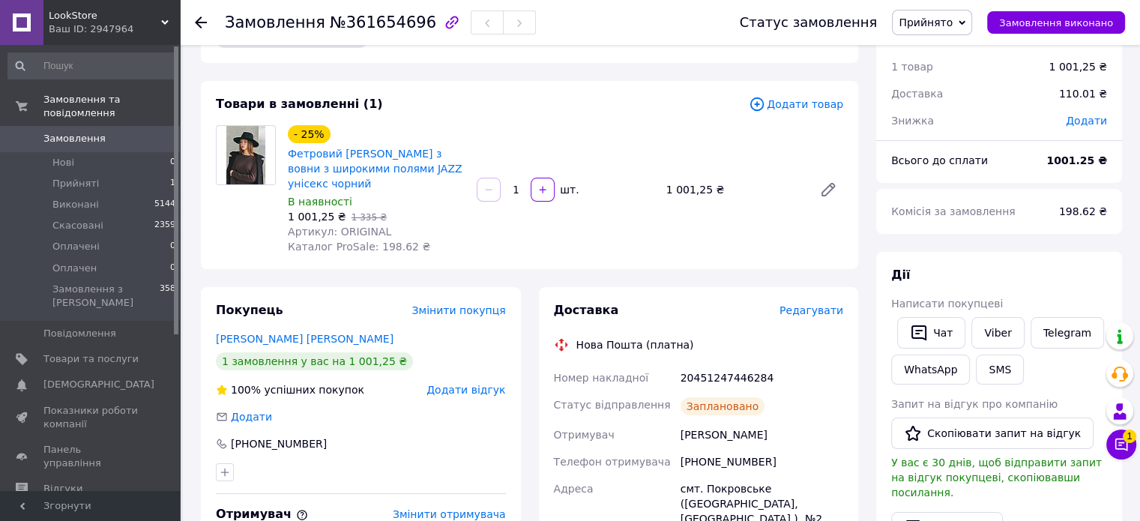
scroll to position [75, 0]
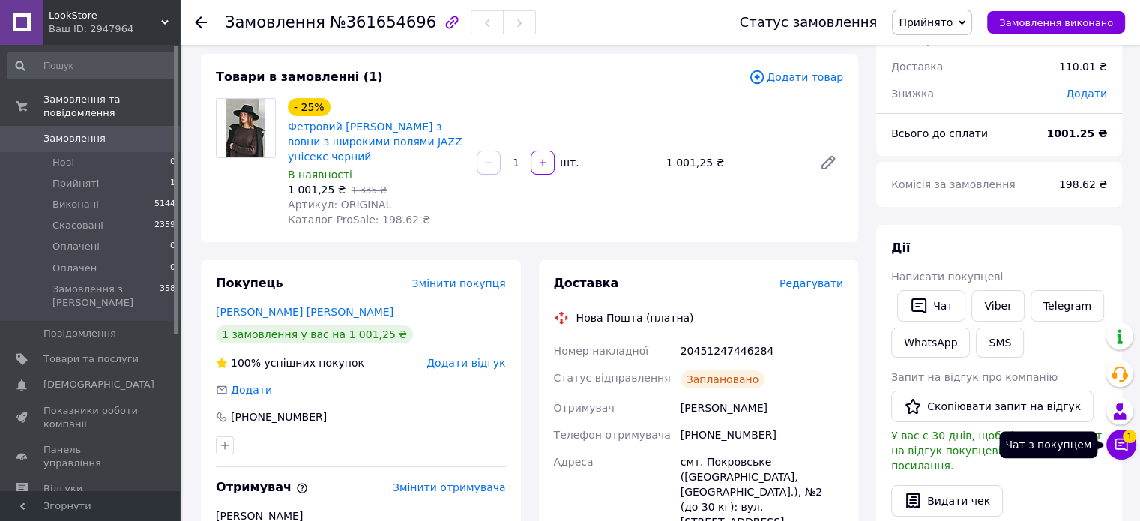
click at [1118, 454] on button "Чат з покупцем 1" at bounding box center [1121, 445] width 30 height 30
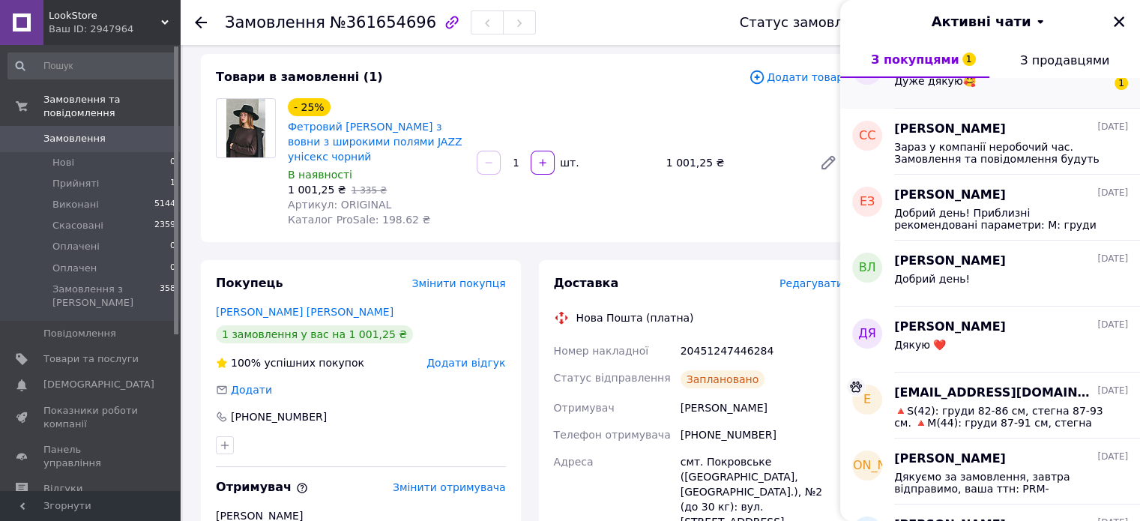
scroll to position [0, 0]
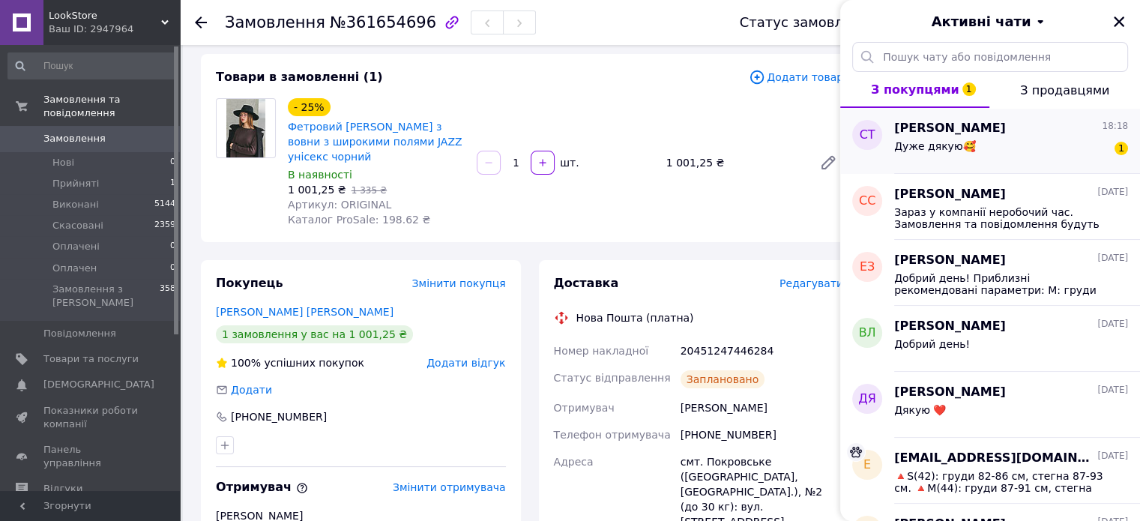
click at [1016, 145] on div "Дуже дякую🥰 1" at bounding box center [1011, 149] width 234 height 24
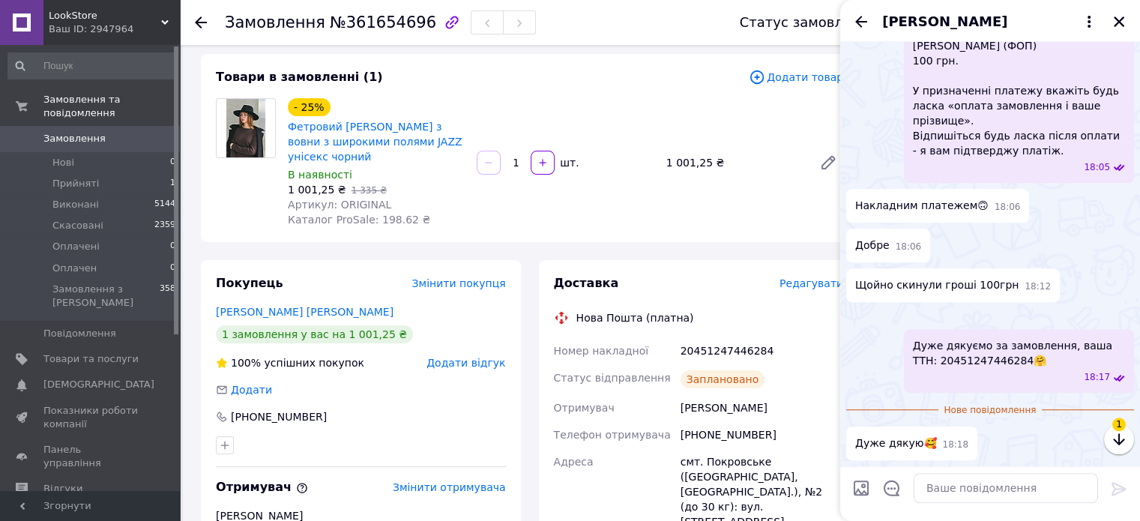
scroll to position [1514, 0]
click at [1120, 25] on icon "Закрити" at bounding box center [1118, 21] width 13 height 13
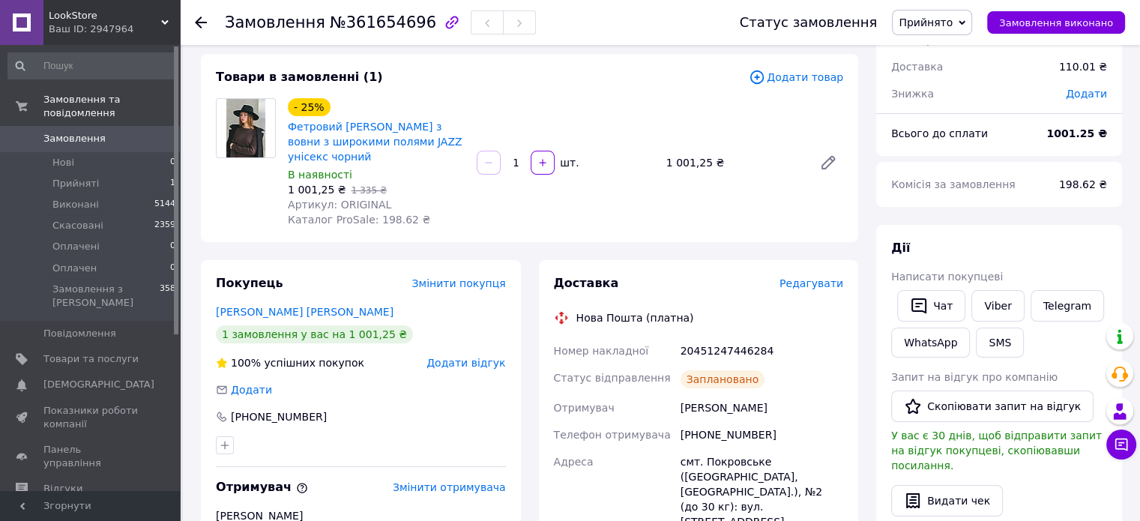
click at [953, 27] on span "Прийнято" at bounding box center [926, 22] width 54 height 12
click at [951, 41] on li "Виконано" at bounding box center [932, 52] width 79 height 22
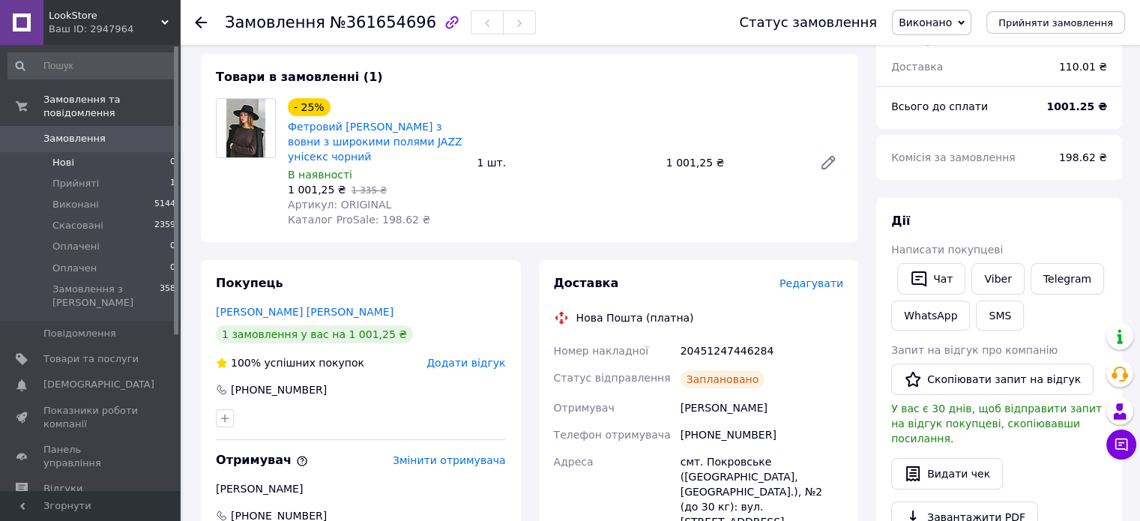
click at [62, 156] on span "Нові" at bounding box center [63, 162] width 22 height 13
